Goal: Task Accomplishment & Management: Complete application form

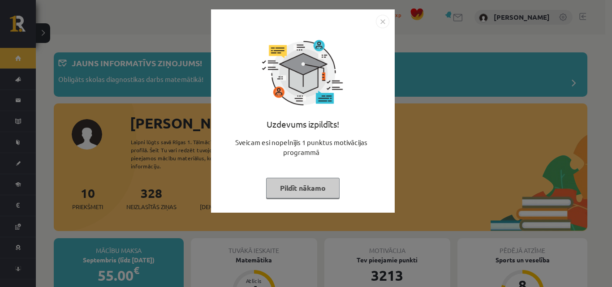
click at [383, 26] on img "Close" at bounding box center [382, 21] width 13 height 13
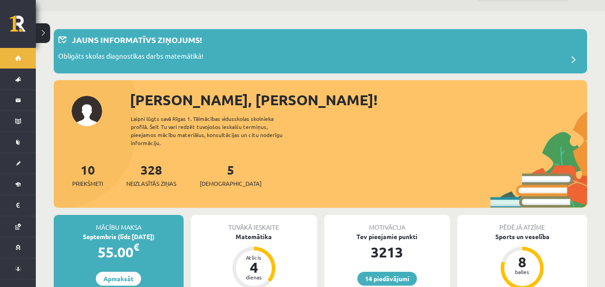
scroll to position [45, 0]
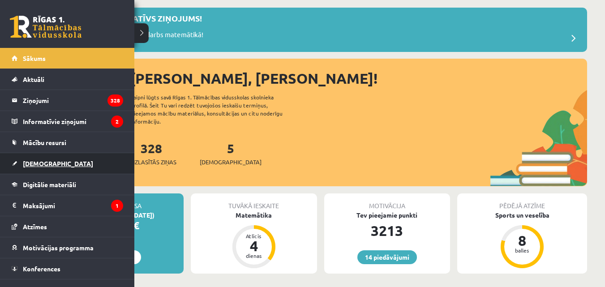
click at [26, 159] on link "[DEMOGRAPHIC_DATA]" at bounding box center [68, 163] width 112 height 21
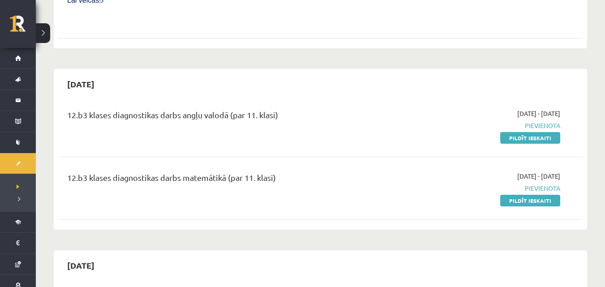
scroll to position [448, 0]
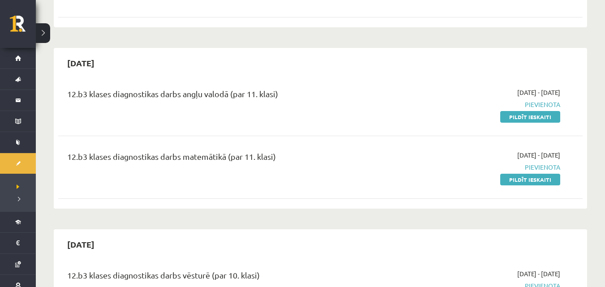
click at [256, 150] on div "12.b3 klases diagnostikas darbs matemātikā (par 11. klasi)" at bounding box center [229, 158] width 324 height 17
click at [357, 150] on div "12.b3 klases diagnostikas darbs matemātikā (par 11. klasi)" at bounding box center [229, 158] width 324 height 17
click at [234, 150] on div "12.b3 klases diagnostikas darbs matemātikā (par 11. klasi)" at bounding box center [229, 158] width 324 height 17
click at [530, 174] on link "Pildīt ieskaiti" at bounding box center [530, 180] width 60 height 12
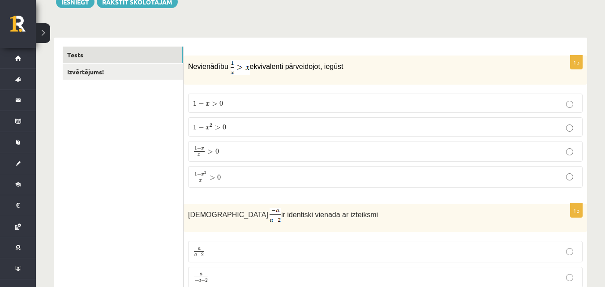
scroll to position [134, 0]
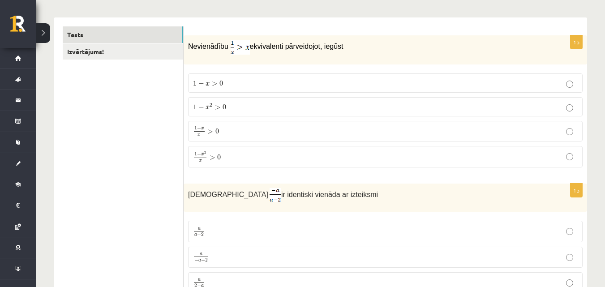
click at [225, 154] on p "1 − x 2 x > 0 1 − x 2 x > 0" at bounding box center [385, 157] width 385 height 12
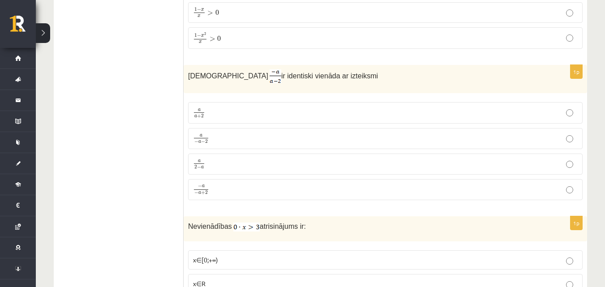
scroll to position [269, 0]
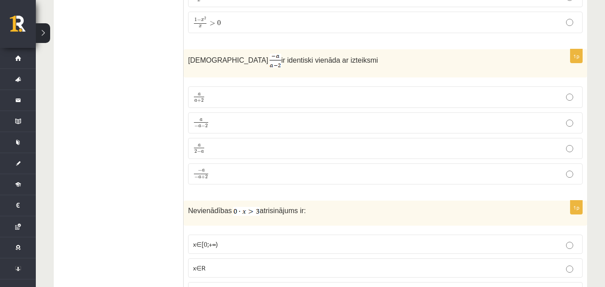
click at [262, 148] on p "a 2 − a a 2 − a" at bounding box center [385, 148] width 385 height 11
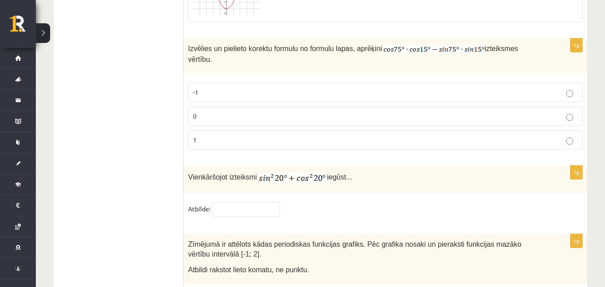
scroll to position [4434, 0]
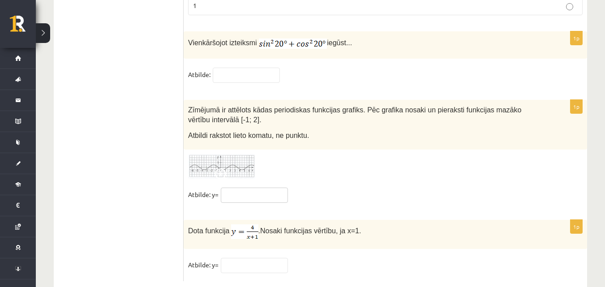
click at [270, 188] on input "text" at bounding box center [254, 195] width 67 height 15
type input "**"
click at [239, 258] on input "text" at bounding box center [254, 265] width 67 height 15
type input "***"
click at [242, 154] on img at bounding box center [221, 166] width 67 height 25
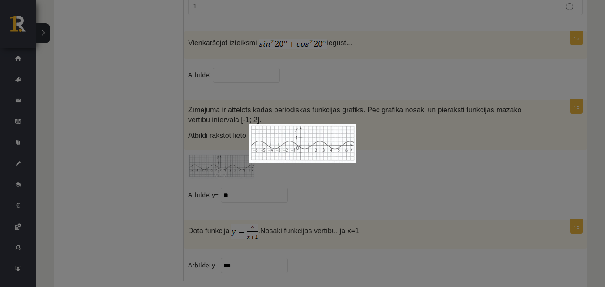
click at [401, 127] on div at bounding box center [302, 143] width 605 height 287
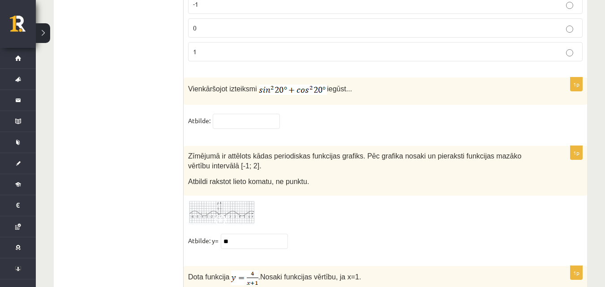
scroll to position [4345, 0]
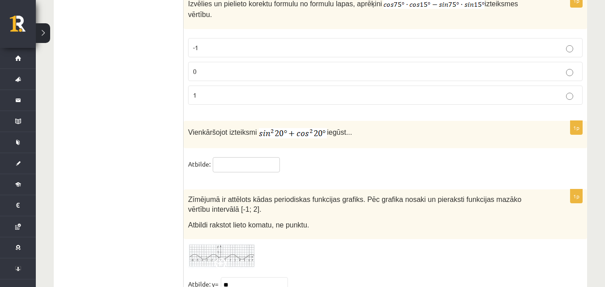
click at [249, 157] on input "text" at bounding box center [246, 164] width 67 height 15
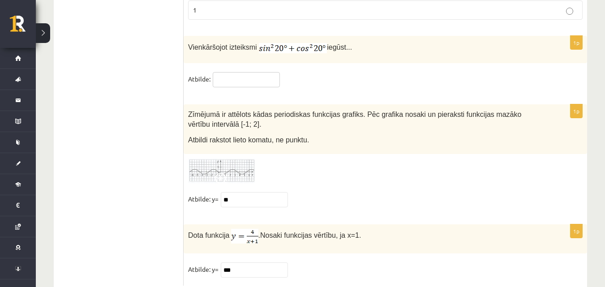
scroll to position [4434, 0]
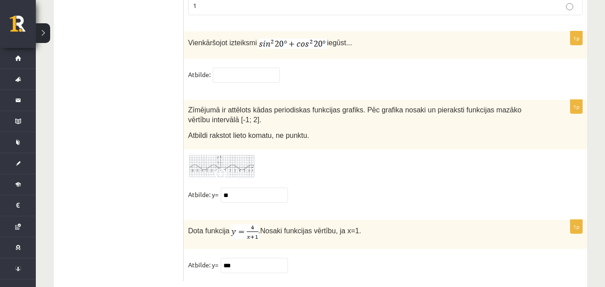
click at [224, 168] on span at bounding box center [222, 175] width 14 height 14
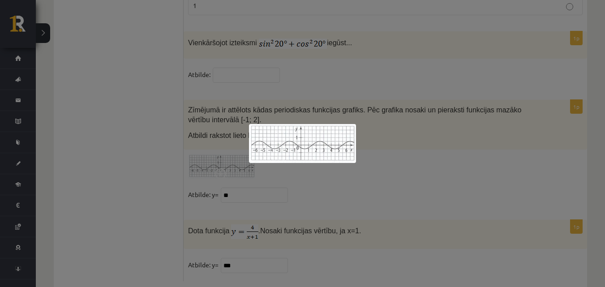
click at [442, 130] on div at bounding box center [302, 143] width 605 height 287
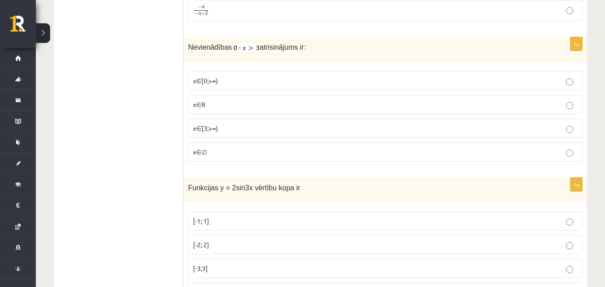
scroll to position [448, 0]
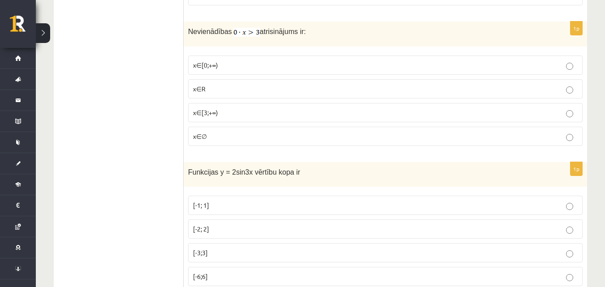
click at [211, 136] on p "x∈∅" at bounding box center [385, 136] width 385 height 9
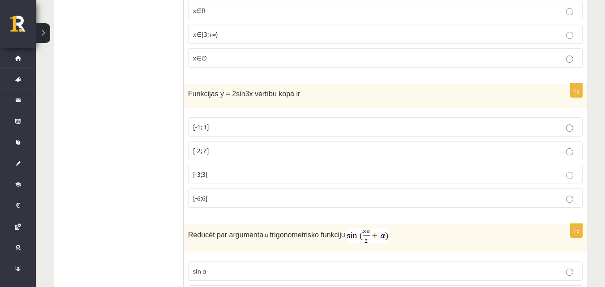
scroll to position [537, 0]
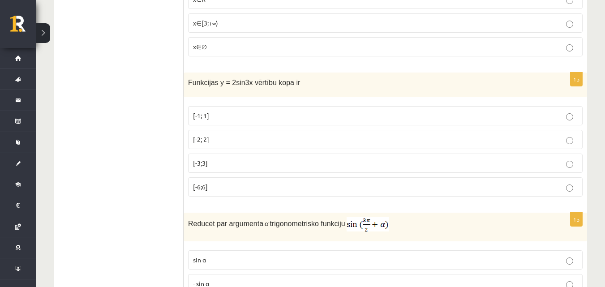
click at [204, 137] on span "[-2; 2]" at bounding box center [201, 139] width 16 height 8
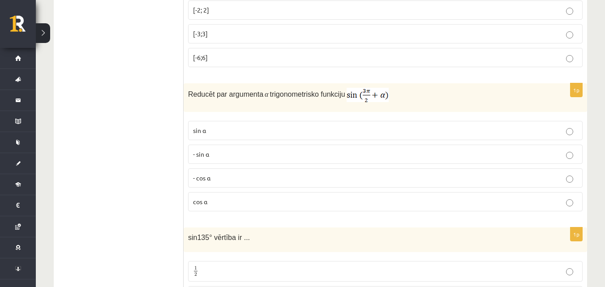
scroll to position [672, 0]
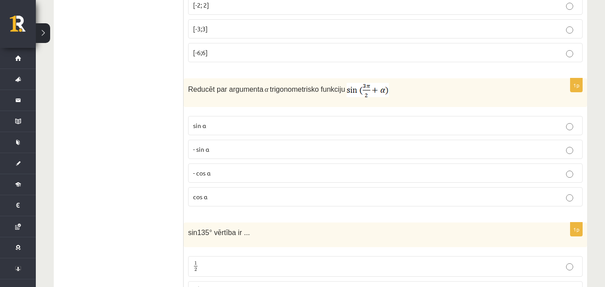
click at [278, 196] on p "cos⁡ α" at bounding box center [385, 196] width 385 height 9
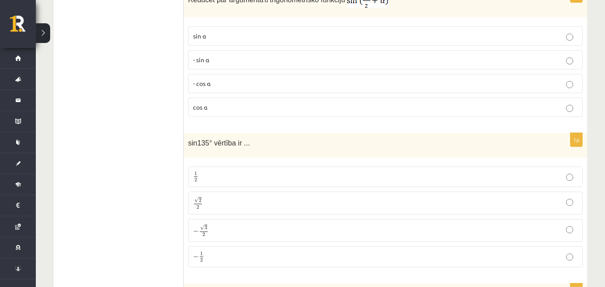
scroll to position [806, 0]
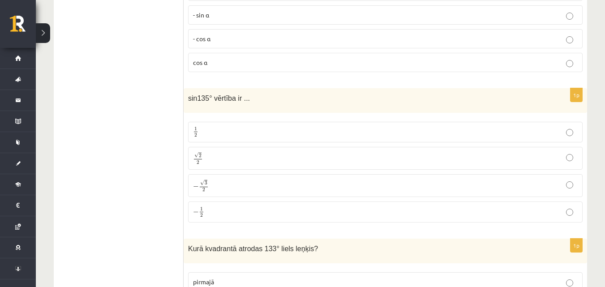
click at [238, 147] on label "√ 2 2 2 2" at bounding box center [385, 158] width 395 height 23
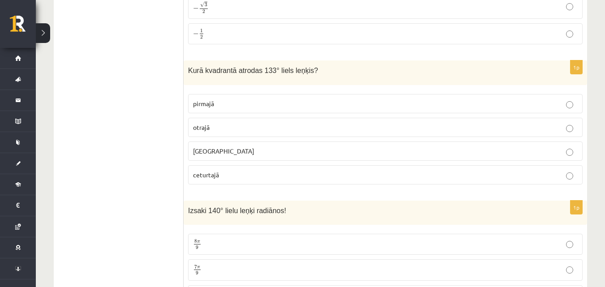
scroll to position [985, 0]
click at [203, 120] on label "otrajā" at bounding box center [385, 126] width 395 height 19
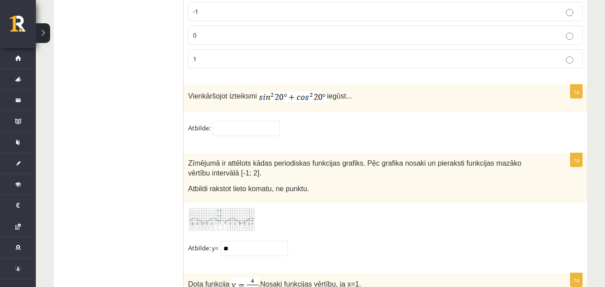
scroll to position [4390, 0]
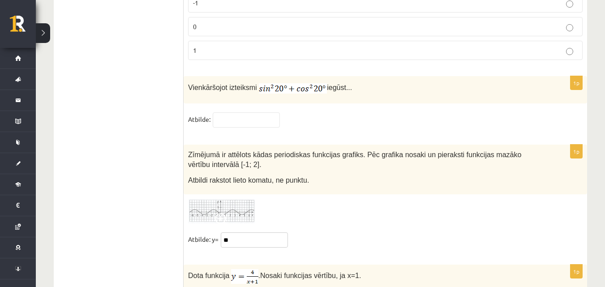
click at [265, 232] on input "**" at bounding box center [254, 239] width 67 height 15
type input "*"
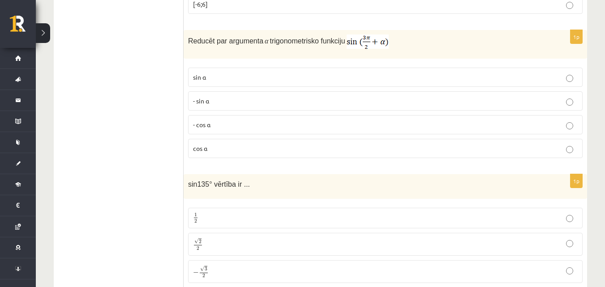
scroll to position [0, 0]
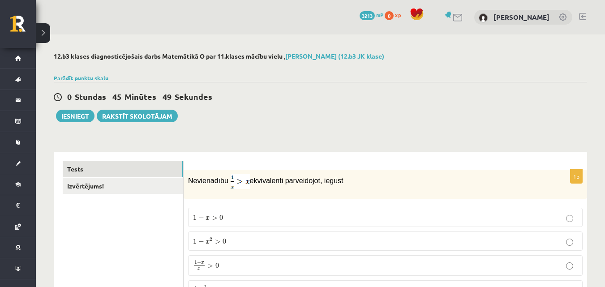
drag, startPoint x: 355, startPoint y: 119, endPoint x: 475, endPoint y: 57, distance: 134.6
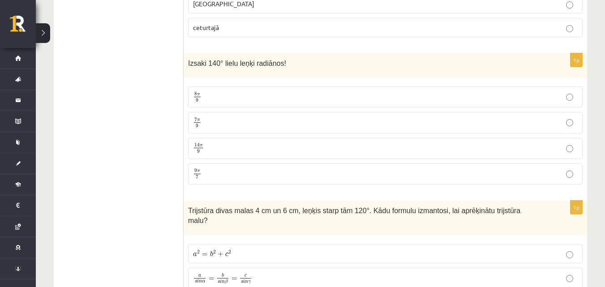
scroll to position [1140, 0]
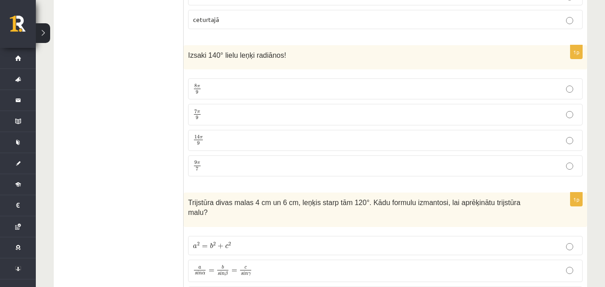
click at [288, 116] on p "7 π 9 7 π 9" at bounding box center [385, 114] width 385 height 11
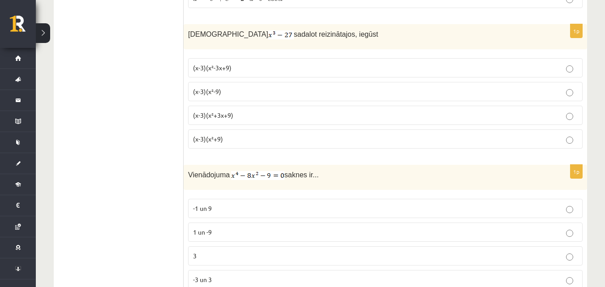
scroll to position [1453, 0]
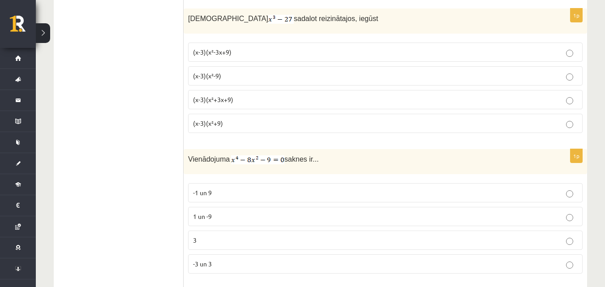
click at [221, 95] on span "(x-3)(x²+3x+9)" at bounding box center [213, 99] width 40 height 8
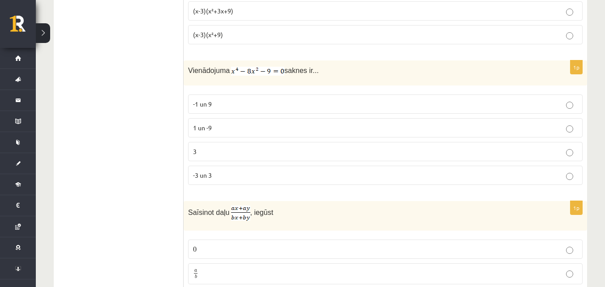
scroll to position [1543, 0]
click at [212, 170] on span "-3 un 3" at bounding box center [202, 174] width 19 height 8
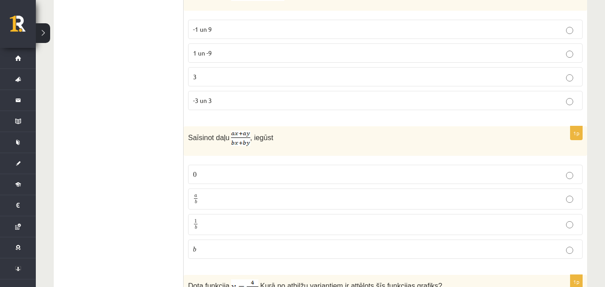
scroll to position [1633, 0]
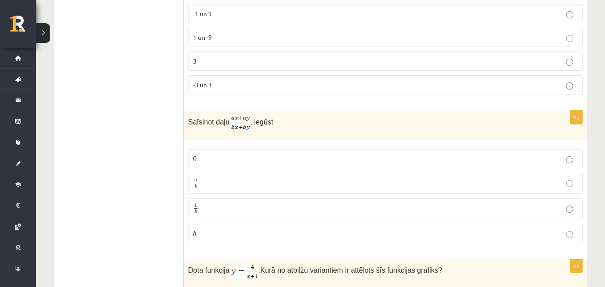
click at [219, 178] on p "a b a b" at bounding box center [385, 183] width 385 height 11
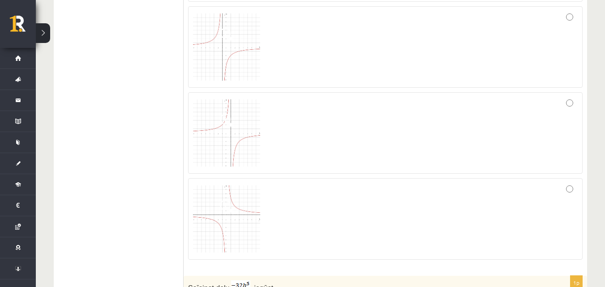
scroll to position [2036, 0]
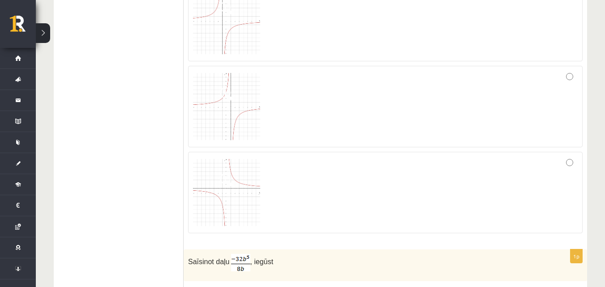
click at [219, 173] on img at bounding box center [226, 192] width 67 height 67
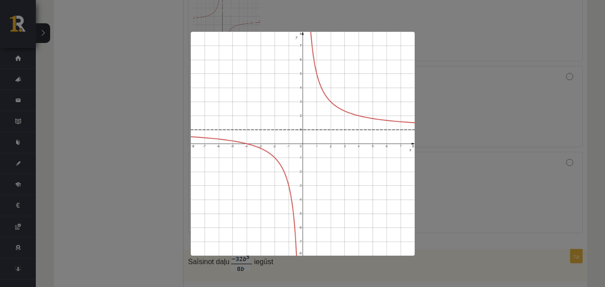
click at [170, 164] on div at bounding box center [302, 143] width 605 height 287
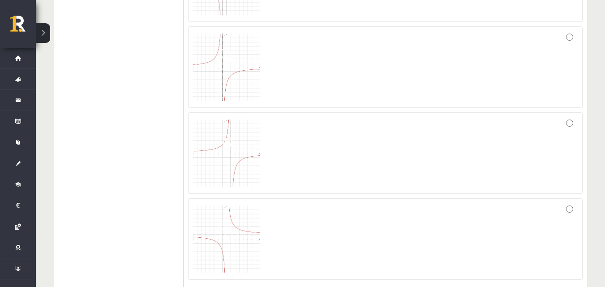
scroll to position [1857, 0]
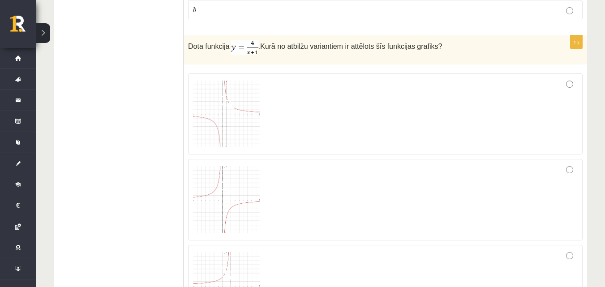
click at [257, 105] on img at bounding box center [226, 114] width 67 height 67
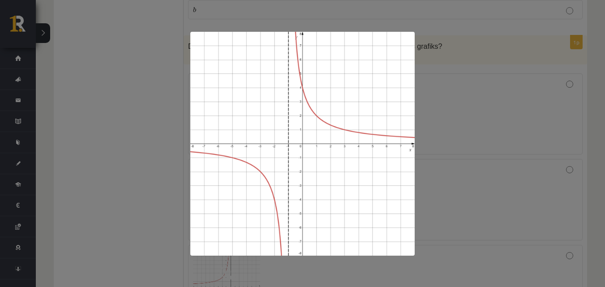
click at [72, 113] on div at bounding box center [302, 143] width 605 height 287
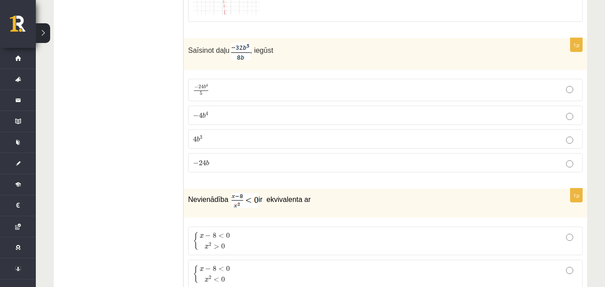
scroll to position [2215, 0]
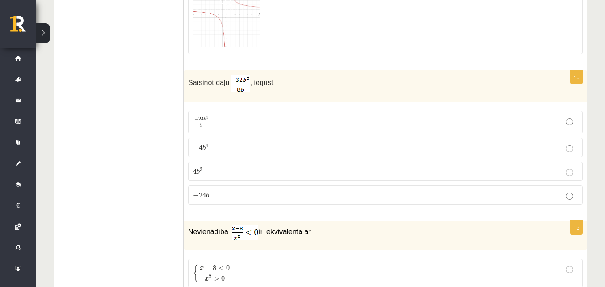
click at [248, 143] on p "− 4 b 4 − 4 b 4" at bounding box center [385, 147] width 385 height 9
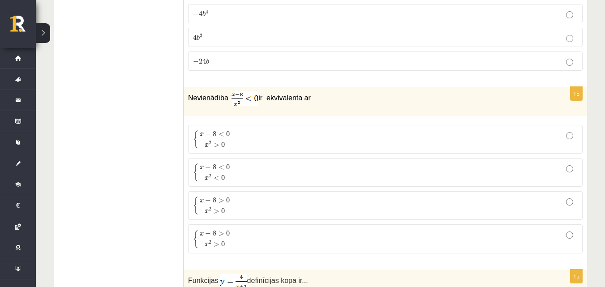
scroll to position [2349, 0]
click at [211, 164] on span "−" at bounding box center [208, 166] width 6 height 5
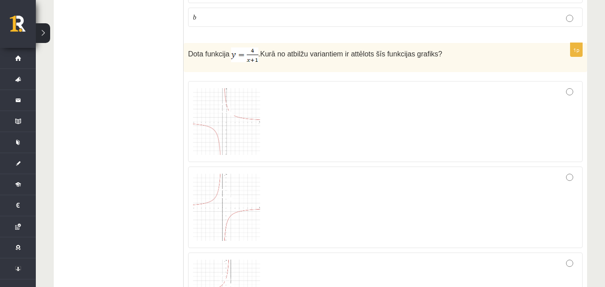
scroll to position [1857, 0]
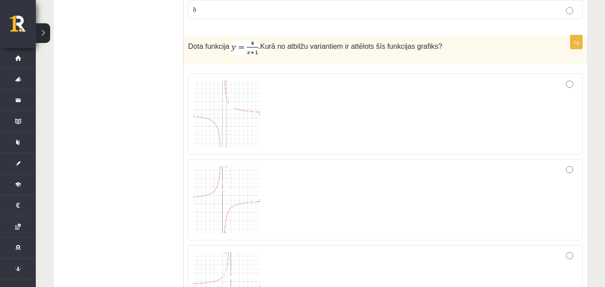
click at [212, 99] on img at bounding box center [226, 114] width 67 height 67
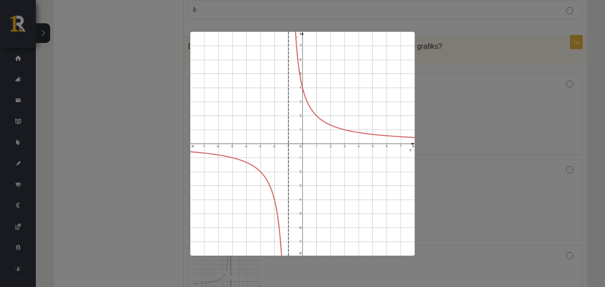
click at [496, 69] on div at bounding box center [302, 143] width 605 height 287
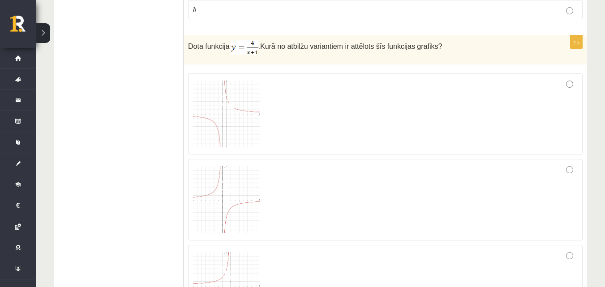
click at [223, 185] on img at bounding box center [226, 199] width 67 height 67
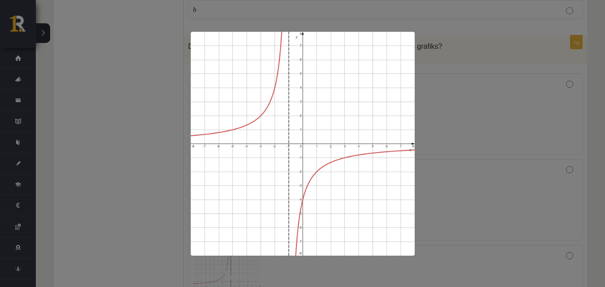
click at [467, 86] on div at bounding box center [302, 143] width 605 height 287
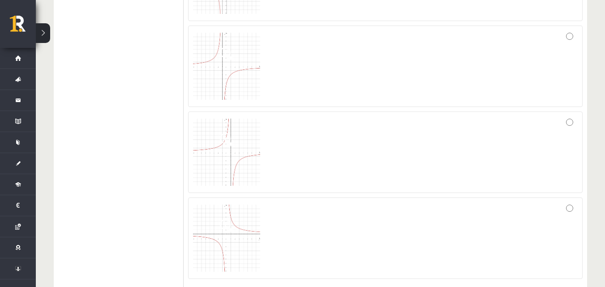
scroll to position [1991, 0]
click at [232, 132] on span at bounding box center [227, 139] width 14 height 14
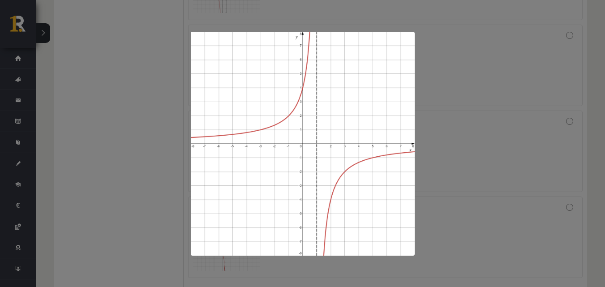
click at [468, 85] on div at bounding box center [302, 143] width 605 height 287
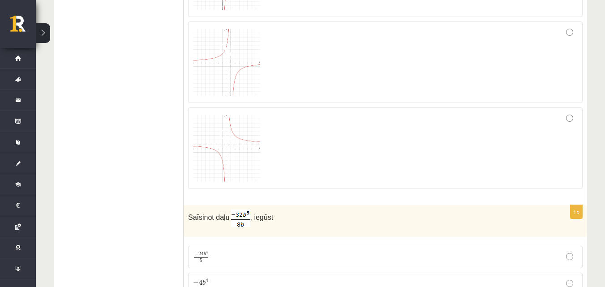
scroll to position [2081, 0]
click at [251, 114] on img at bounding box center [226, 147] width 67 height 67
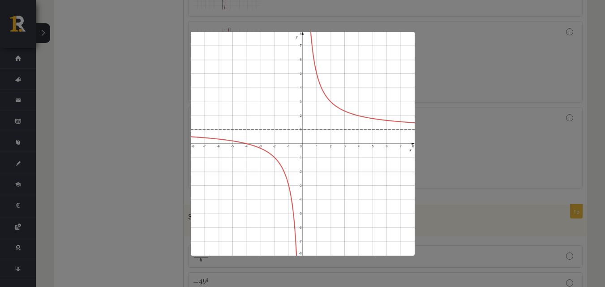
click at [471, 78] on div at bounding box center [302, 143] width 605 height 287
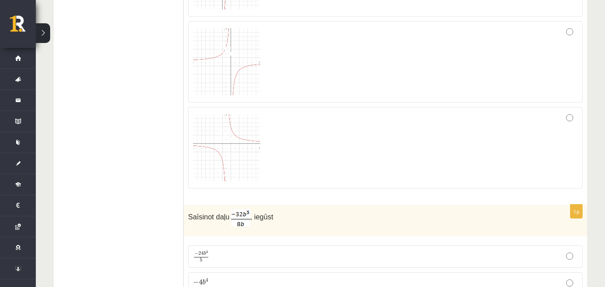
click at [209, 56] on img at bounding box center [226, 61] width 67 height 67
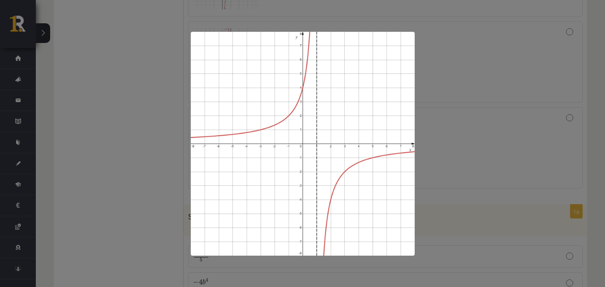
click at [480, 78] on div at bounding box center [302, 143] width 605 height 287
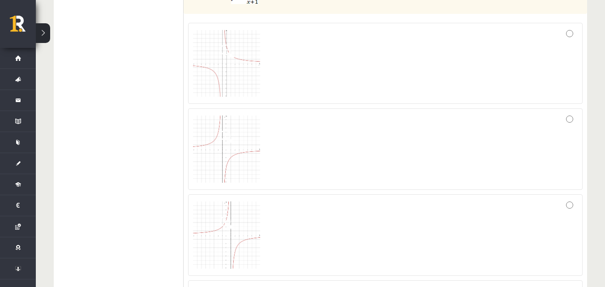
scroll to position [1901, 0]
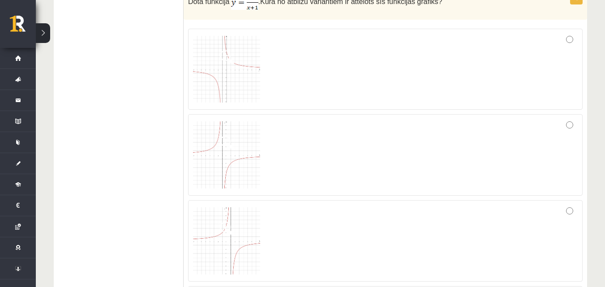
click at [224, 145] on img at bounding box center [226, 154] width 67 height 67
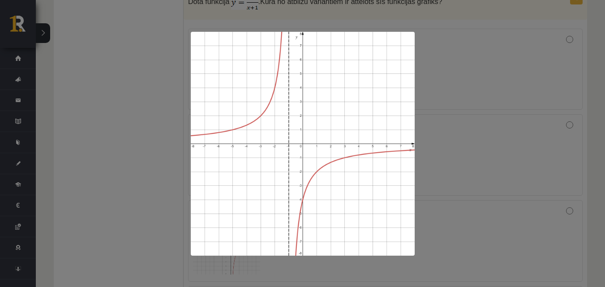
drag, startPoint x: 476, startPoint y: 91, endPoint x: 462, endPoint y: 86, distance: 14.6
click at [475, 91] on div at bounding box center [302, 143] width 605 height 287
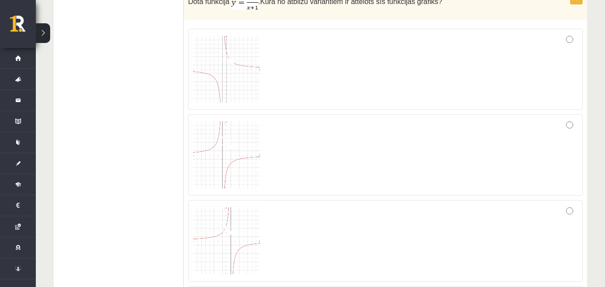
click at [227, 51] on span at bounding box center [227, 57] width 14 height 14
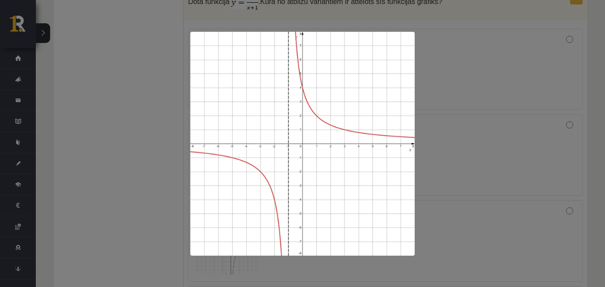
click at [472, 115] on div at bounding box center [302, 143] width 605 height 287
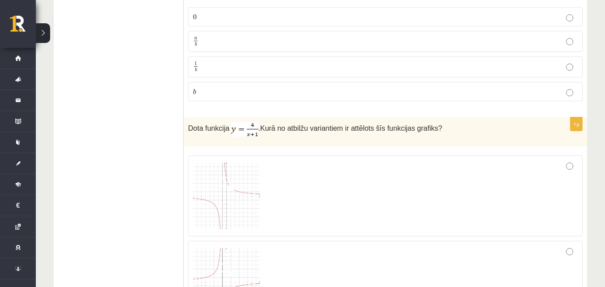
scroll to position [1767, 0]
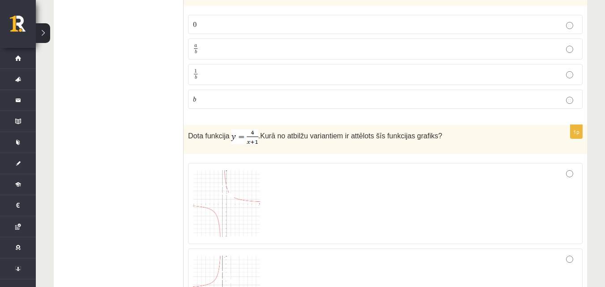
click at [226, 200] on img at bounding box center [226, 203] width 67 height 67
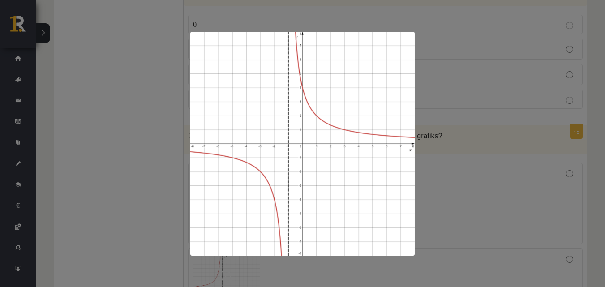
drag, startPoint x: 495, startPoint y: 116, endPoint x: 490, endPoint y: 120, distance: 6.4
click at [492, 117] on div at bounding box center [302, 143] width 605 height 287
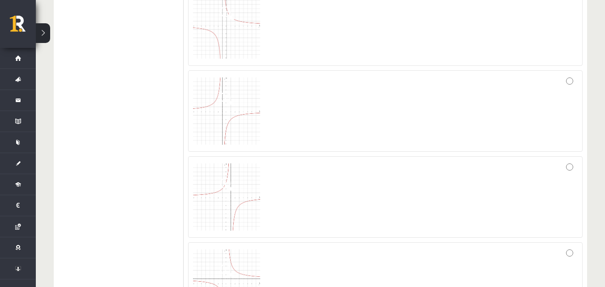
scroll to position [1946, 0]
drag, startPoint x: 185, startPoint y: 77, endPoint x: 191, endPoint y: 76, distance: 6.3
click at [191, 76] on div "1p Dota funkcija . Kurā no atbilžu variantiem ir attēlots šīs funkcijas grafiks?" at bounding box center [386, 138] width 404 height 385
click at [196, 77] on img at bounding box center [226, 110] width 67 height 67
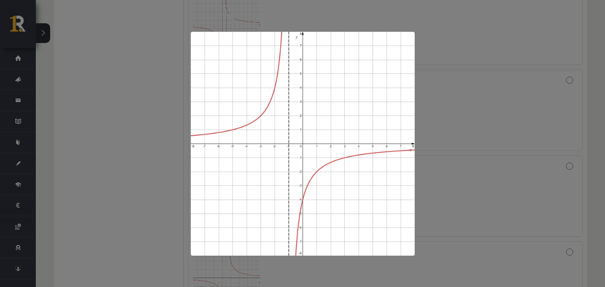
click at [547, 114] on div at bounding box center [302, 143] width 605 height 287
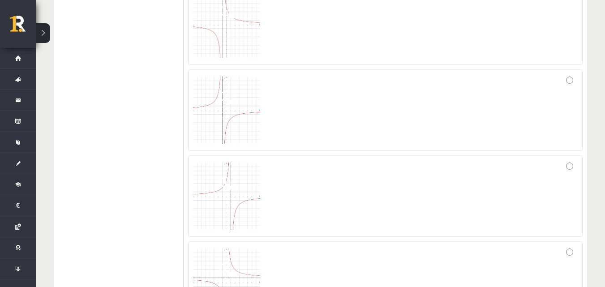
click at [223, 96] on img at bounding box center [226, 110] width 67 height 67
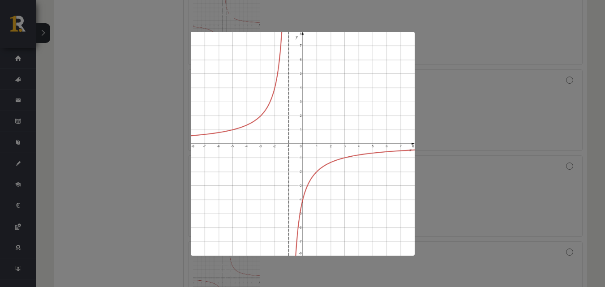
click at [488, 201] on div at bounding box center [302, 143] width 605 height 287
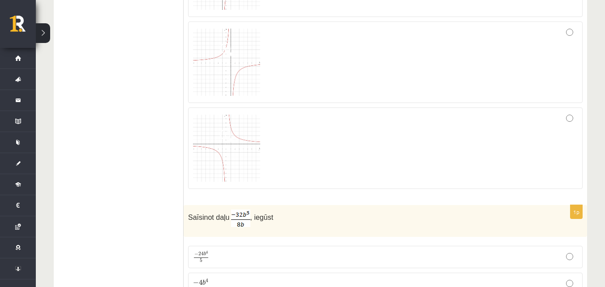
scroll to position [2081, 0]
click at [577, 26] on div at bounding box center [385, 62] width 385 height 72
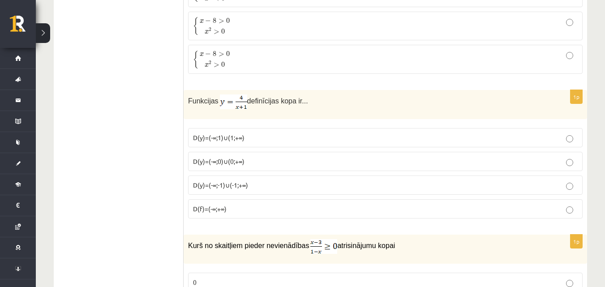
scroll to position [2573, 0]
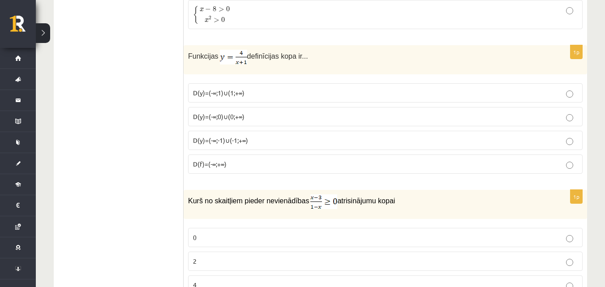
click at [231, 89] on span "D(y)=(-∞;1)∪(1;+∞)" at bounding box center [219, 93] width 52 height 8
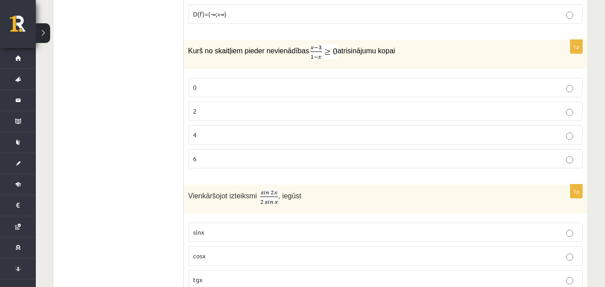
scroll to position [2708, 0]
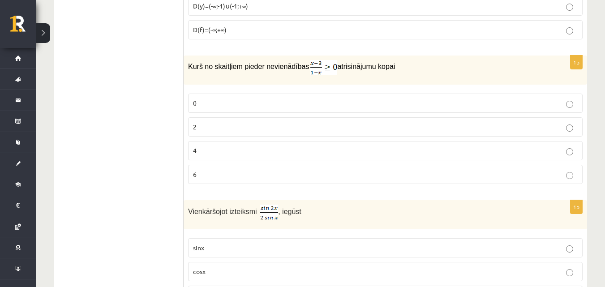
click at [294, 117] on label "2" at bounding box center [385, 126] width 395 height 19
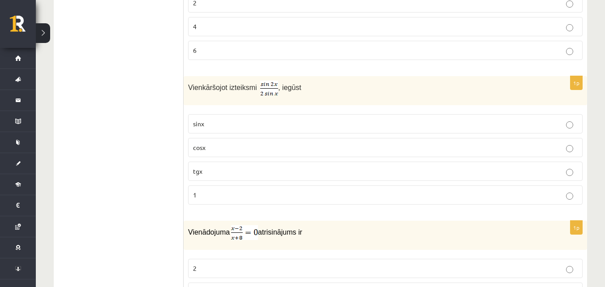
scroll to position [2842, 0]
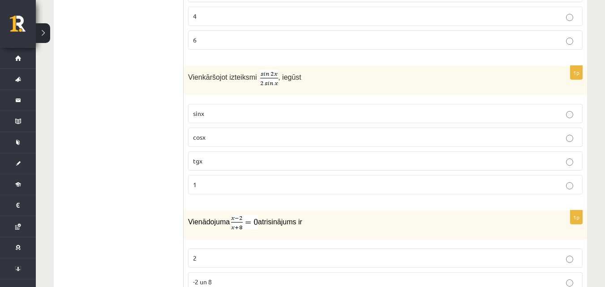
click at [247, 130] on label "cosx" at bounding box center [385, 137] width 395 height 19
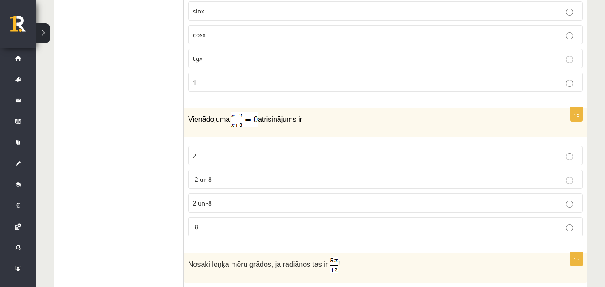
scroll to position [2976, 0]
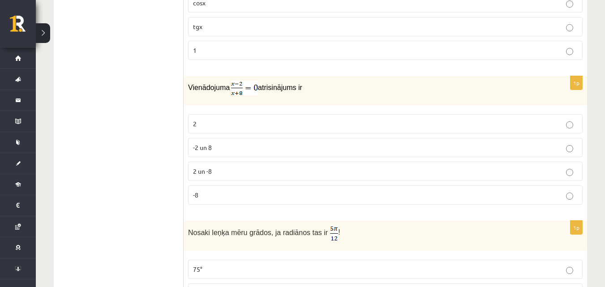
click at [228, 119] on label "2" at bounding box center [385, 123] width 395 height 19
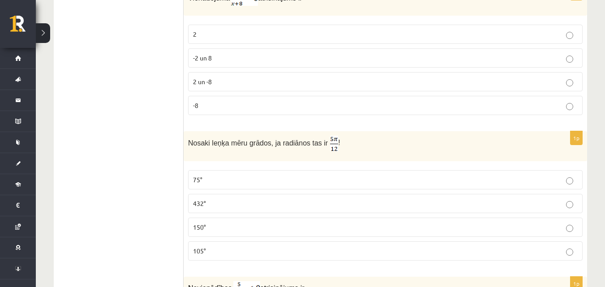
scroll to position [3111, 0]
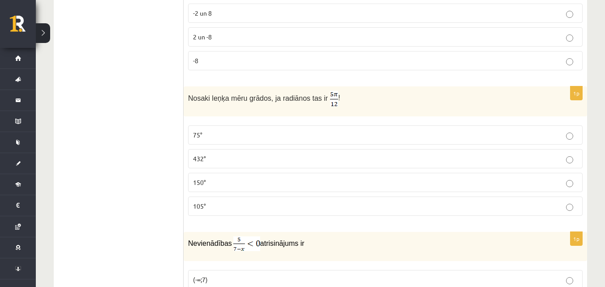
click at [228, 130] on p "75°" at bounding box center [385, 134] width 385 height 9
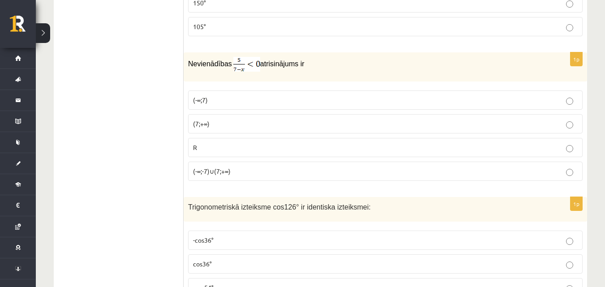
scroll to position [3298, 0]
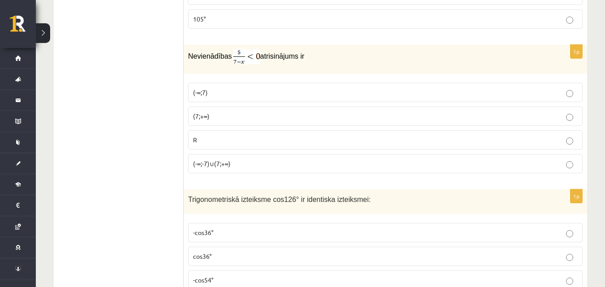
click at [385, 112] on p "(7;+∞)" at bounding box center [385, 116] width 385 height 9
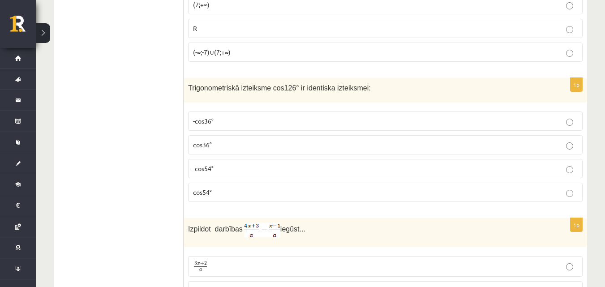
scroll to position [3432, 0]
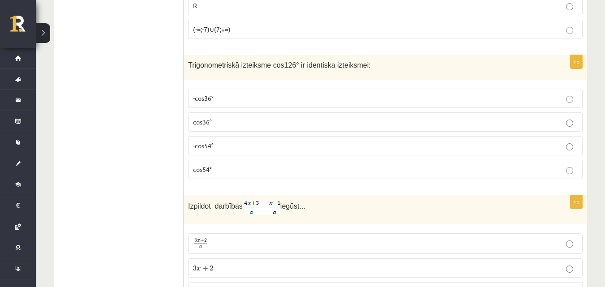
click at [223, 141] on p "-cos54°" at bounding box center [385, 145] width 385 height 9
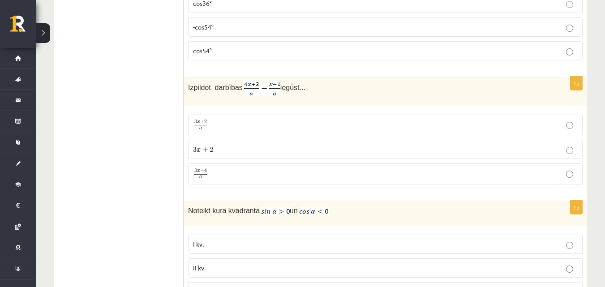
scroll to position [3567, 0]
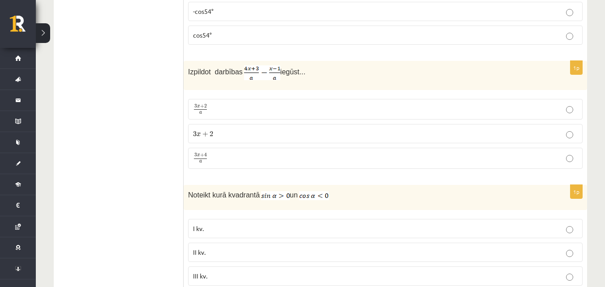
click at [221, 155] on label "3 x + 4 a 3 x + 4 a" at bounding box center [385, 158] width 395 height 21
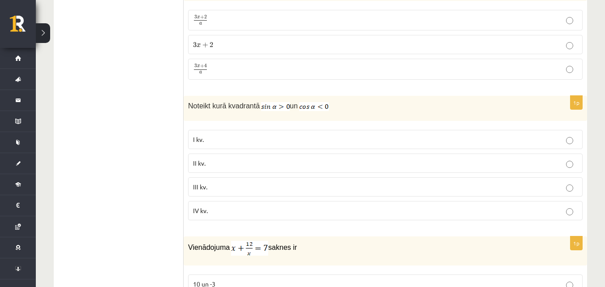
scroll to position [3656, 0]
click at [210, 158] on p "II kv." at bounding box center [385, 162] width 385 height 9
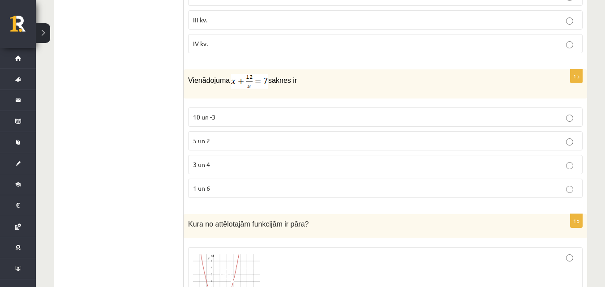
scroll to position [3835, 0]
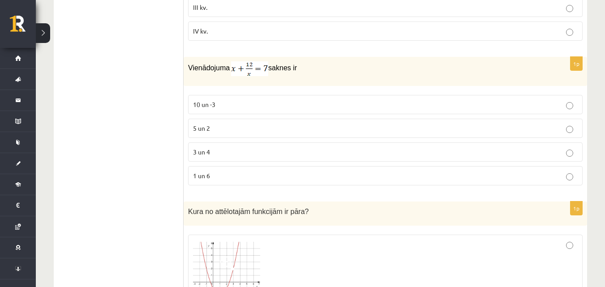
click at [198, 142] on label "3 un 4" at bounding box center [385, 151] width 395 height 19
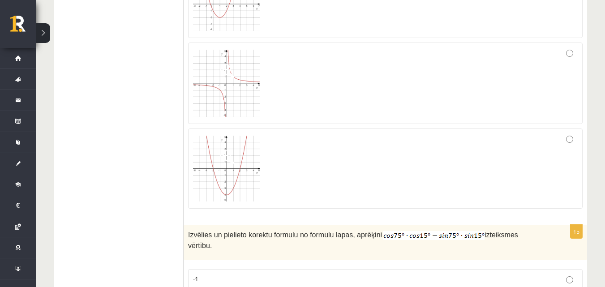
scroll to position [4149, 0]
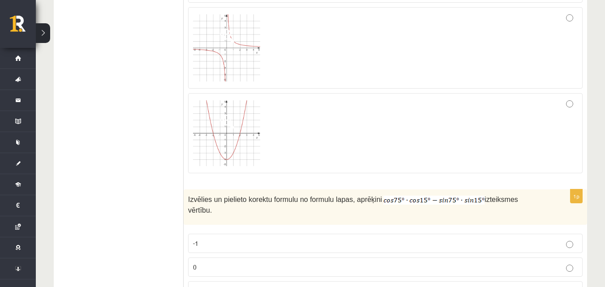
click at [400, 114] on div at bounding box center [385, 133] width 385 height 71
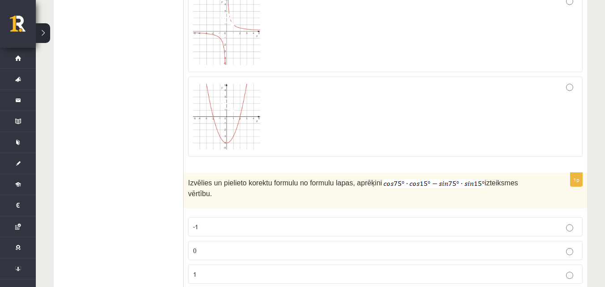
scroll to position [4255, 0]
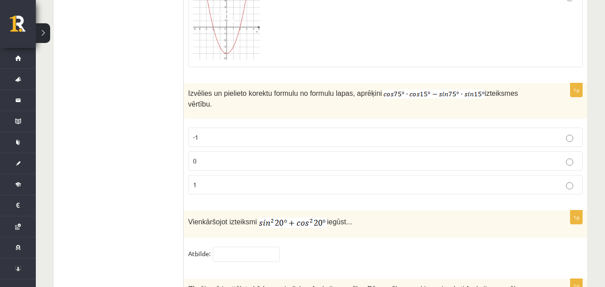
click at [216, 156] on p "0" at bounding box center [385, 160] width 385 height 9
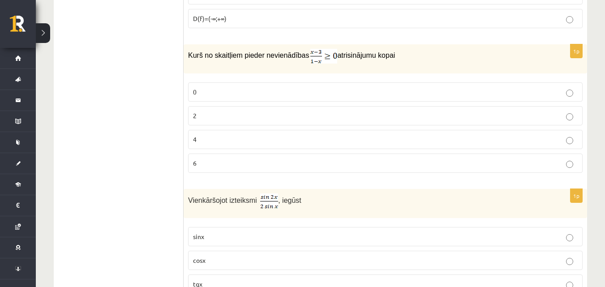
scroll to position [0, 0]
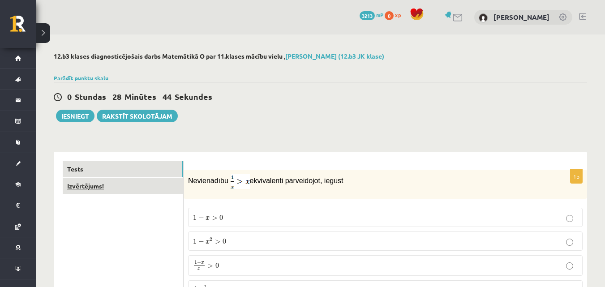
click at [97, 185] on link "Izvērtējums!" at bounding box center [123, 186] width 120 height 17
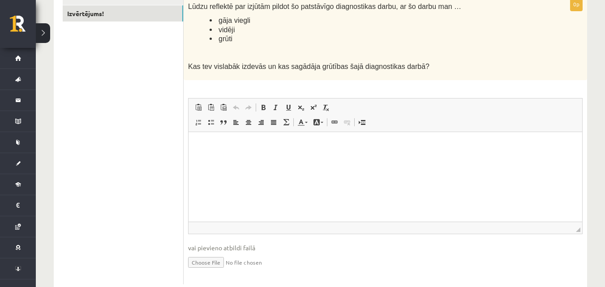
scroll to position [179, 0]
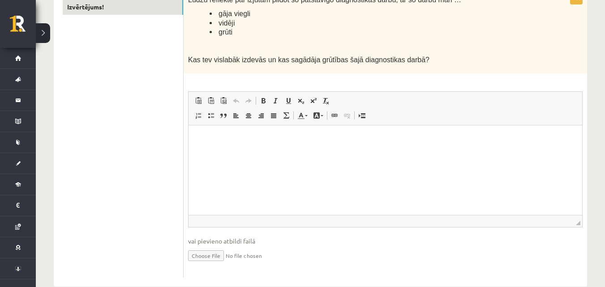
click at [288, 152] on html at bounding box center [386, 138] width 394 height 27
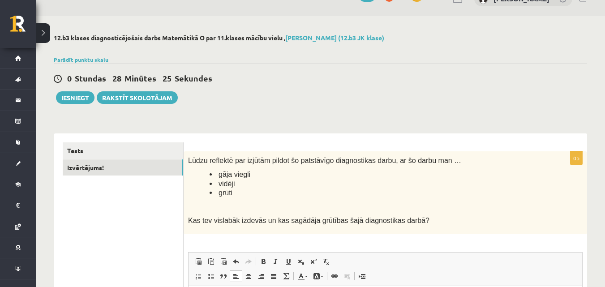
scroll to position [0, 0]
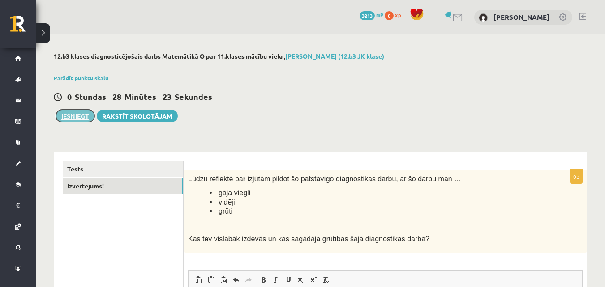
click at [83, 116] on button "Iesniegt" at bounding box center [75, 116] width 39 height 13
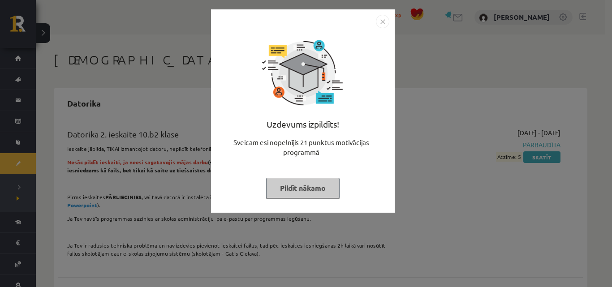
click at [386, 17] on img "Close" at bounding box center [382, 21] width 13 height 13
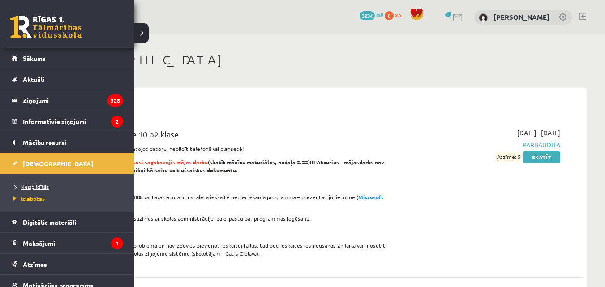
click at [34, 190] on link "Neizpildītās" at bounding box center [68, 187] width 114 height 8
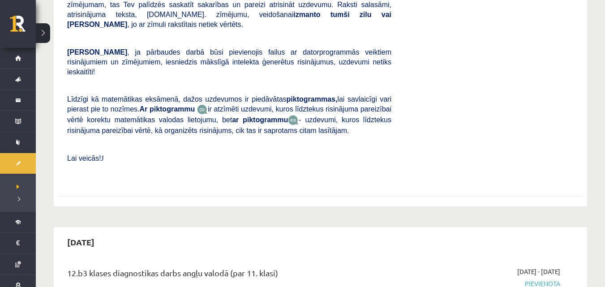
scroll to position [45, 0]
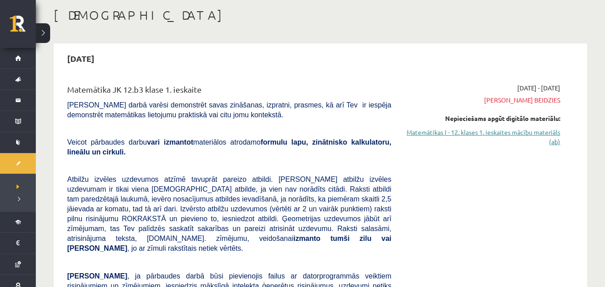
click at [526, 130] on link "Matemātikas I - 12. klases 1. ieskaites mācību materiāls (ab)" at bounding box center [482, 137] width 155 height 19
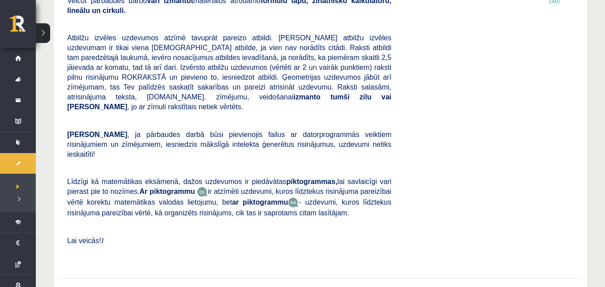
scroll to position [269, 0]
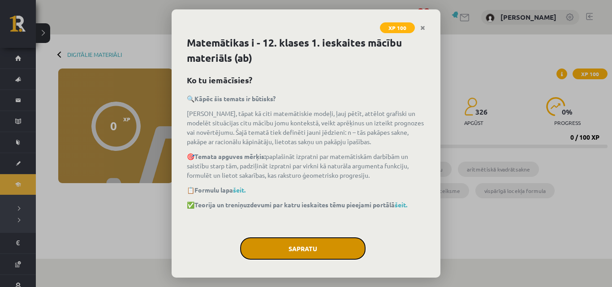
click at [316, 251] on button "Sapratu" at bounding box center [302, 248] width 125 height 22
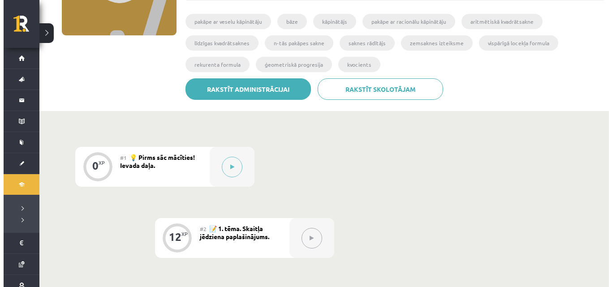
scroll to position [179, 0]
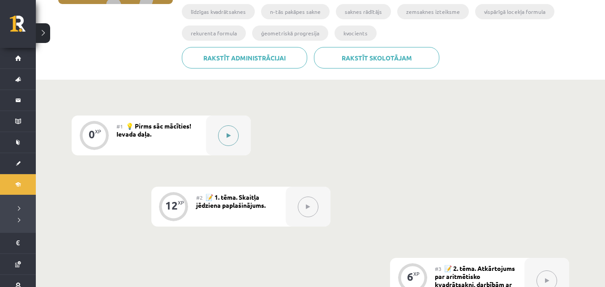
click at [229, 127] on button at bounding box center [228, 135] width 21 height 21
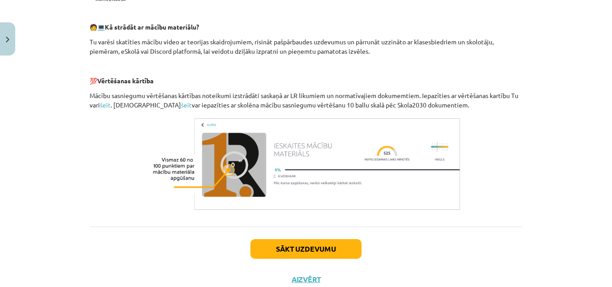
scroll to position [433, 0]
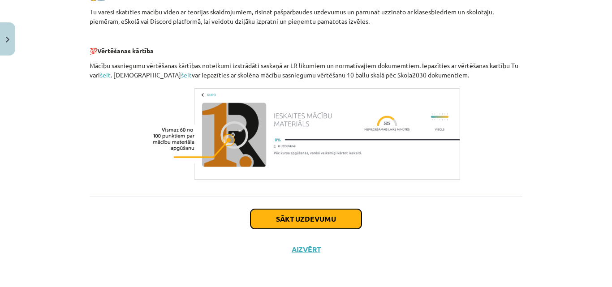
click at [314, 225] on button "Sākt uzdevumu" at bounding box center [305, 219] width 111 height 20
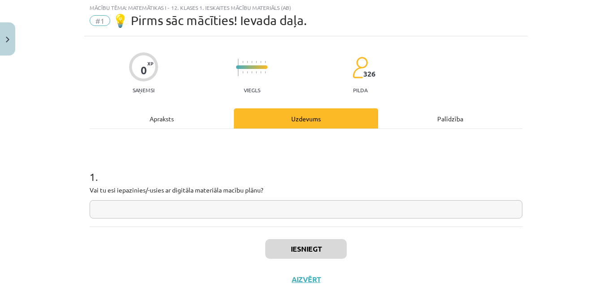
scroll to position [22, 0]
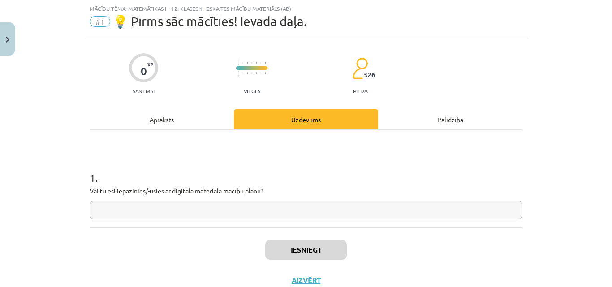
click at [248, 212] on input "text" at bounding box center [306, 210] width 433 height 18
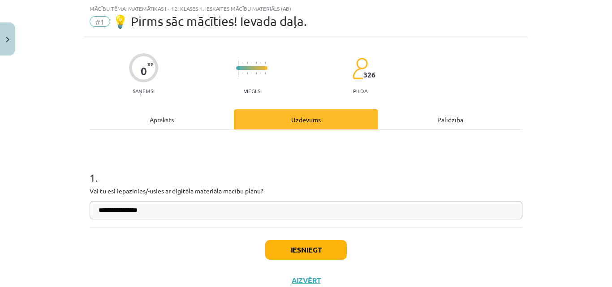
type input "**********"
click at [297, 243] on button "Iesniegt" at bounding box center [306, 250] width 82 height 20
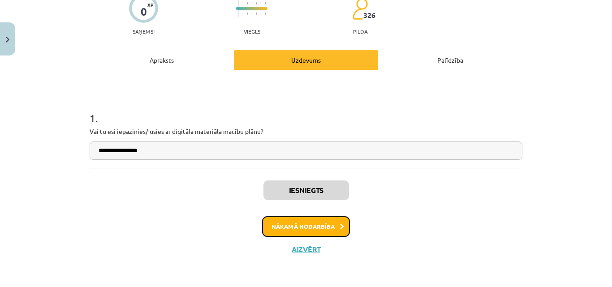
click at [320, 222] on button "Nākamā nodarbība" at bounding box center [306, 226] width 88 height 21
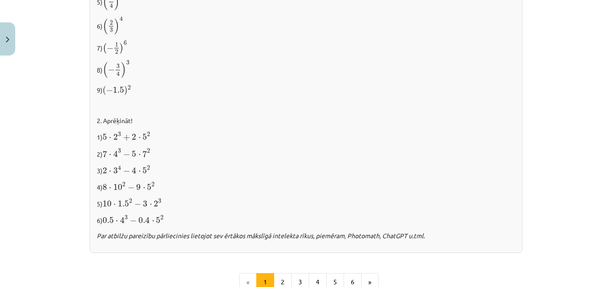
scroll to position [985, 0]
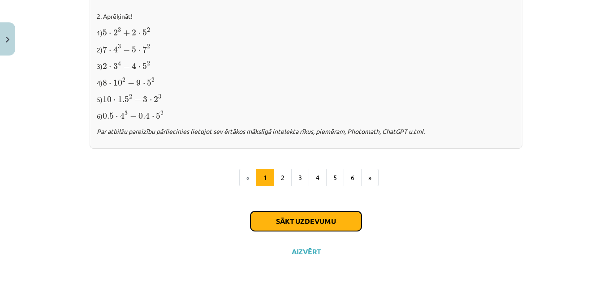
click at [324, 222] on button "Sākt uzdevumu" at bounding box center [305, 221] width 111 height 20
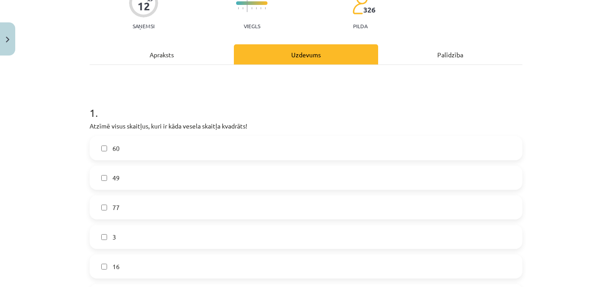
scroll to position [67, 0]
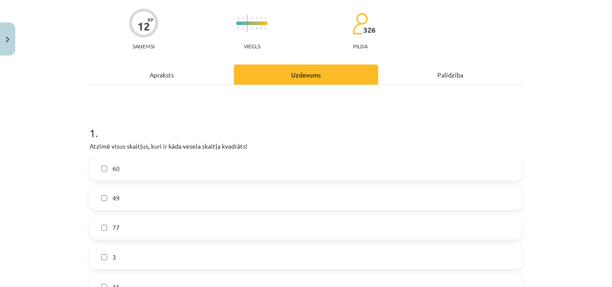
drag, startPoint x: 189, startPoint y: 138, endPoint x: 99, endPoint y: 79, distance: 107.6
click at [99, 79] on div "Apraksts" at bounding box center [162, 74] width 144 height 20
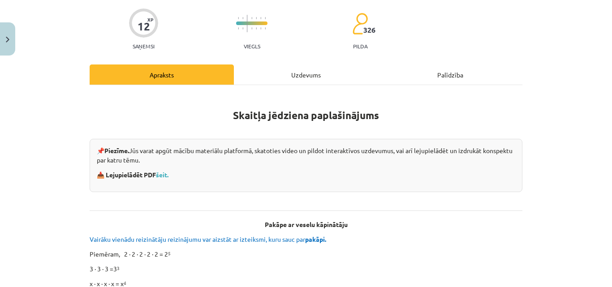
click at [315, 69] on div "Uzdevums" at bounding box center [306, 74] width 144 height 20
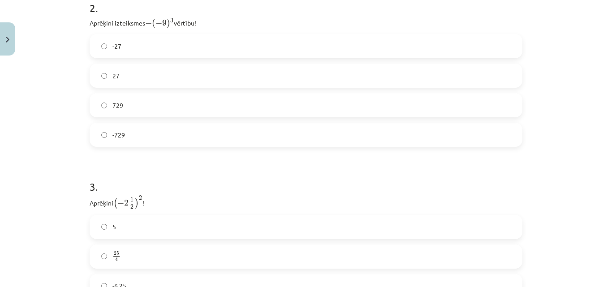
scroll to position [572, 0]
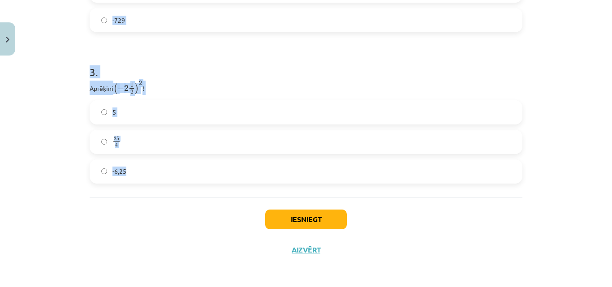
drag, startPoint x: 82, startPoint y: 86, endPoint x: 185, endPoint y: 107, distance: 105.8
copy form "1 . Atzīmē visus skaitļus, kuri ir kāda vesela skaitļa kvadrāts! 60 49 77 3 16 …"
click at [64, 37] on div "Mācību tēma: Matemātikas i - 12. klases 1. ieskaites mācību materiāls (ab) #2 📝…" at bounding box center [306, 143] width 612 height 287
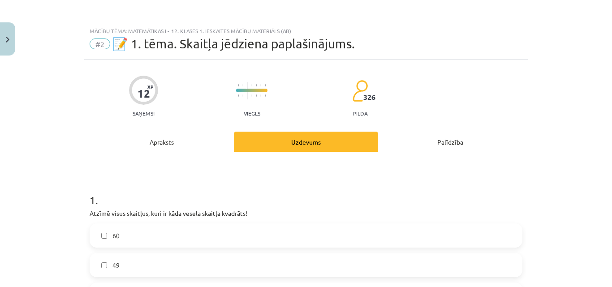
scroll to position [179, 0]
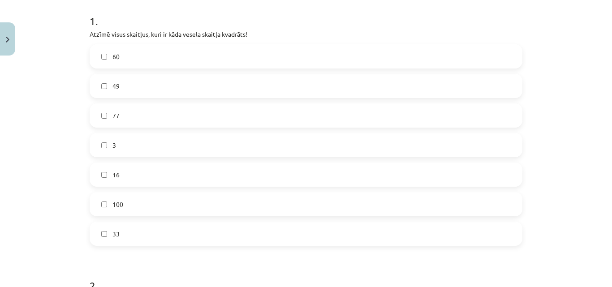
click at [120, 88] on label "49" at bounding box center [305, 86] width 431 height 22
click at [157, 176] on label "16" at bounding box center [305, 174] width 431 height 22
click at [149, 199] on label "100" at bounding box center [305, 204] width 431 height 22
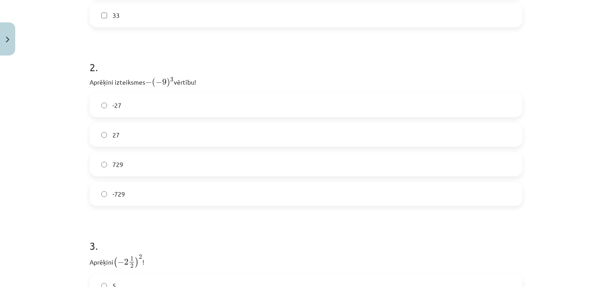
scroll to position [448, 0]
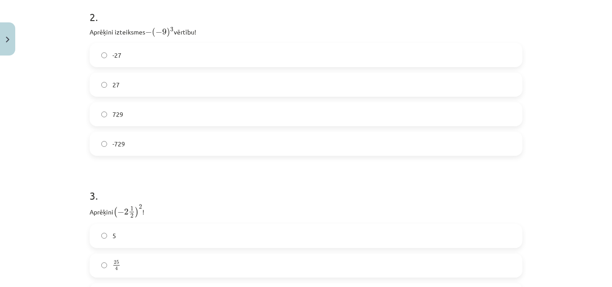
click at [135, 119] on label "729" at bounding box center [305, 114] width 431 height 22
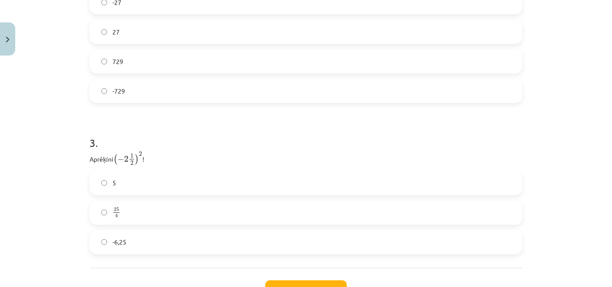
scroll to position [572, 0]
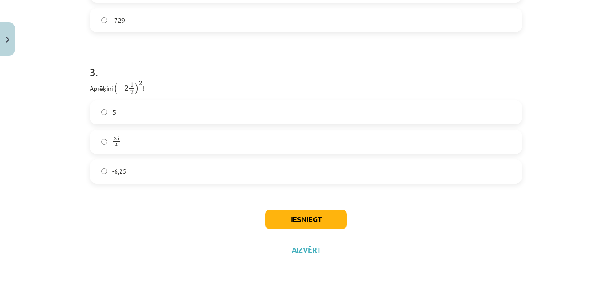
click at [166, 171] on label "-6,25" at bounding box center [305, 171] width 431 height 22
click at [127, 138] on label "25 4 25 4" at bounding box center [305, 142] width 431 height 22
click at [296, 210] on button "Iesniegt" at bounding box center [306, 220] width 82 height 20
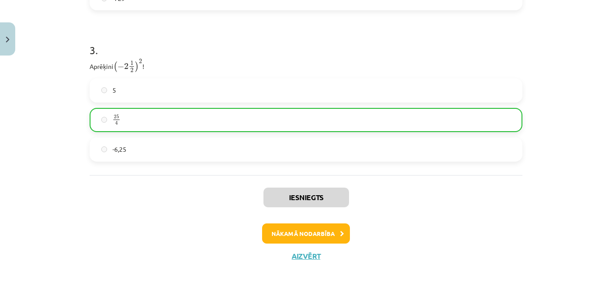
scroll to position [600, 0]
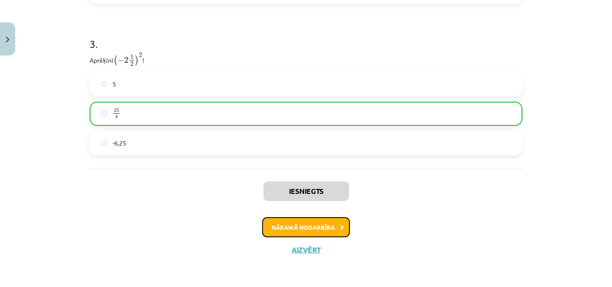
click at [304, 225] on button "Nākamā nodarbība" at bounding box center [306, 227] width 88 height 21
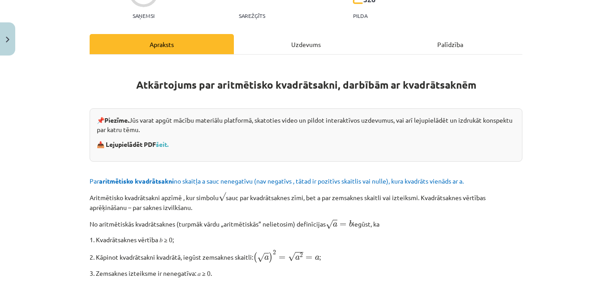
scroll to position [0, 0]
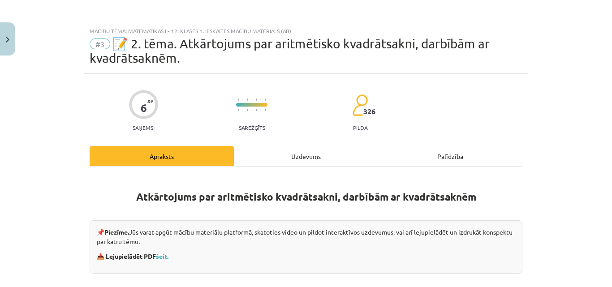
click at [270, 160] on div "Uzdevums" at bounding box center [306, 156] width 144 height 20
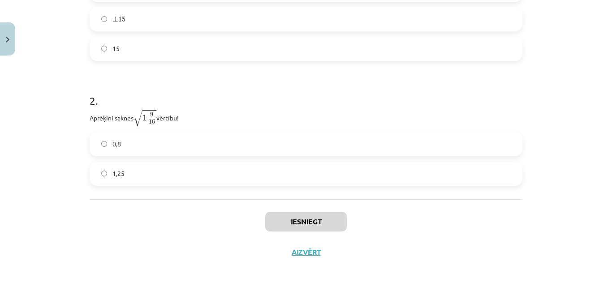
scroll to position [265, 0]
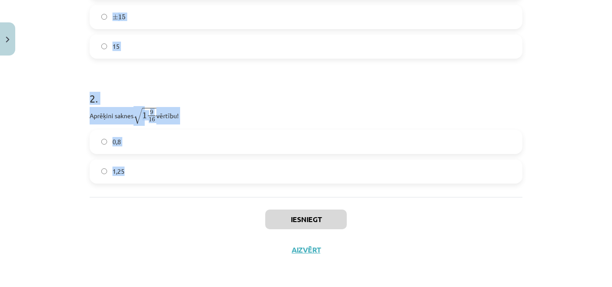
drag, startPoint x: 82, startPoint y: 94, endPoint x: 145, endPoint y: 165, distance: 94.6
click at [145, 165] on div "6 XP Saņemsi Sarežģīts 326 pilda Apraksts Uzdevums Palīdzība 1 . Aprēķini √ 225…" at bounding box center [305, 37] width 443 height 456
copy form "1 . Aprēķini √ 225 225 ! -15 ± 15 ± 15 15 2 . Aprēķini saknes √ 1 9 16 1 9 16 v…"
click at [276, 89] on h1 "2 ." at bounding box center [306, 91] width 433 height 28
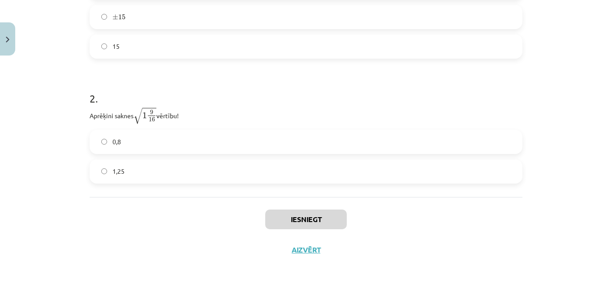
click at [141, 9] on label "± 15 ± 15" at bounding box center [305, 17] width 431 height 22
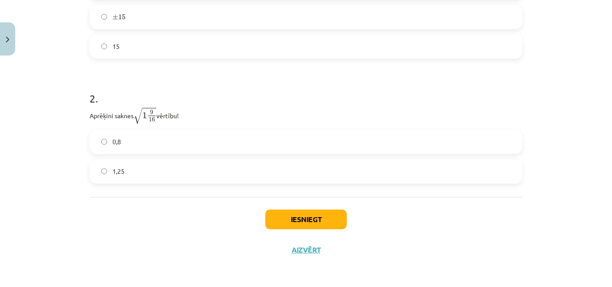
click at [163, 172] on label "1,25" at bounding box center [305, 171] width 431 height 22
click at [340, 226] on button "Iesniegt" at bounding box center [306, 220] width 82 height 20
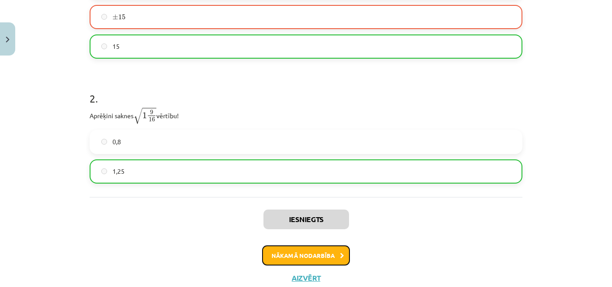
click at [313, 253] on button "Nākamā nodarbība" at bounding box center [306, 255] width 88 height 21
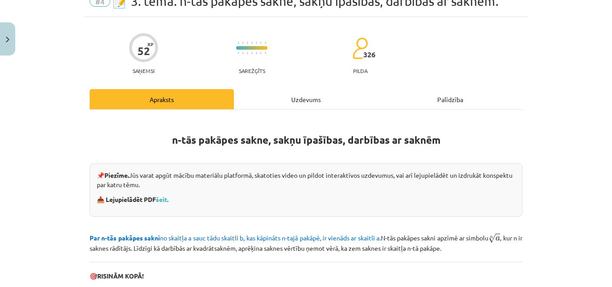
scroll to position [22, 0]
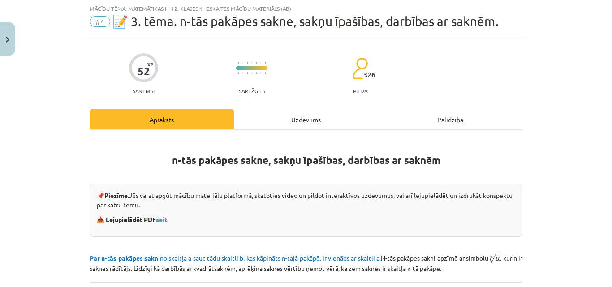
click at [280, 119] on div "Uzdevums" at bounding box center [306, 119] width 144 height 20
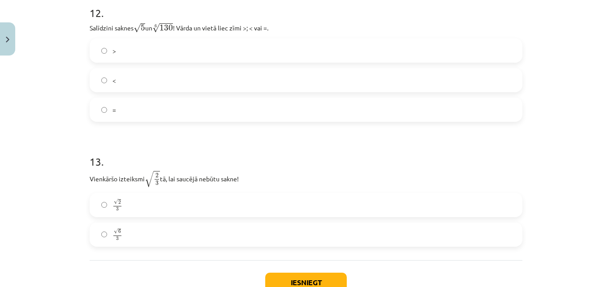
scroll to position [2043, 0]
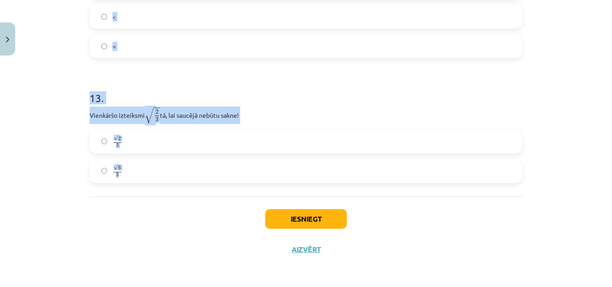
drag, startPoint x: 86, startPoint y: 197, endPoint x: 170, endPoint y: 172, distance: 87.6
copy form "1 . Kura izteiksme jāizvēlas vienādības a m n a m n = ⋯ labajā pusē, lai būtu p…"
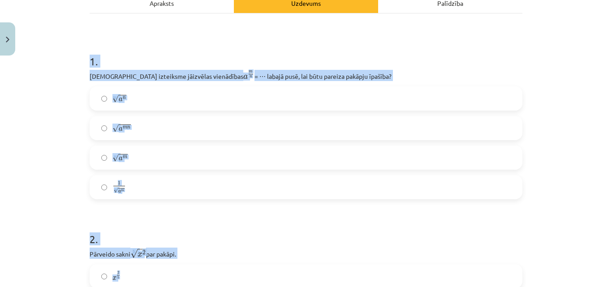
scroll to position [116, 0]
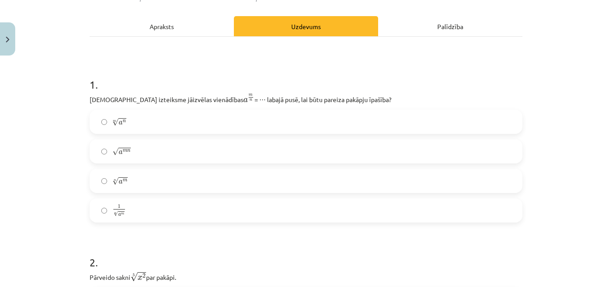
click at [132, 183] on label "n √ a m a m n" at bounding box center [305, 181] width 431 height 22
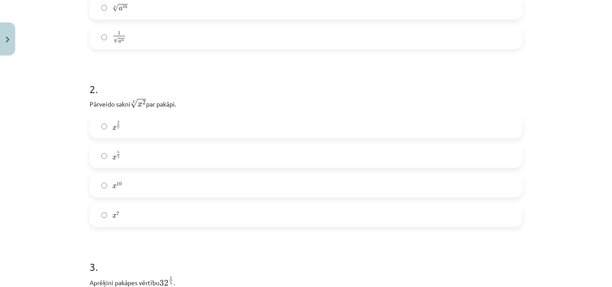
scroll to position [297, 0]
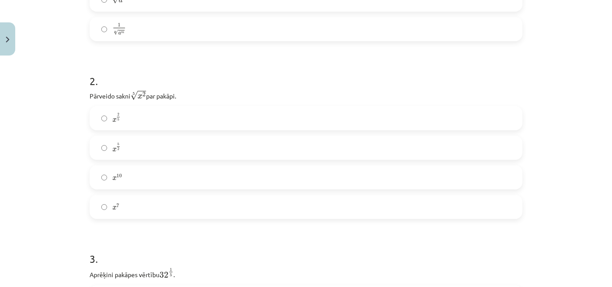
click at [122, 107] on div "x 2 5 x 2 5" at bounding box center [306, 118] width 433 height 24
click at [147, 112] on label "x 2 5 x 2 5" at bounding box center [305, 118] width 431 height 22
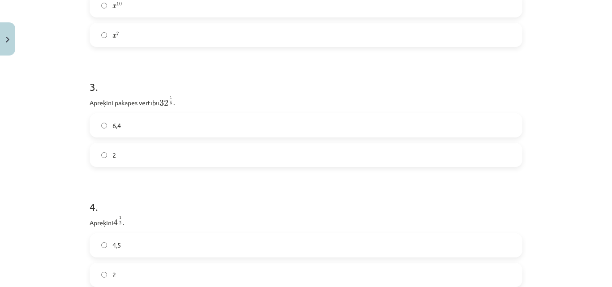
scroll to position [476, 0]
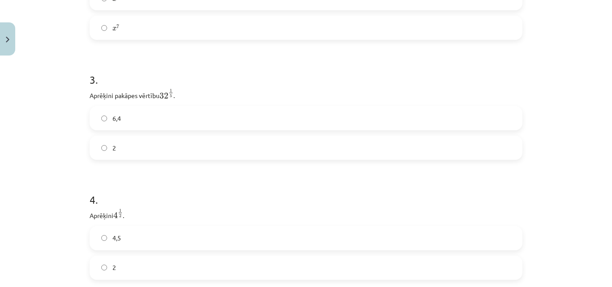
click at [112, 145] on span "2" at bounding box center [114, 147] width 4 height 9
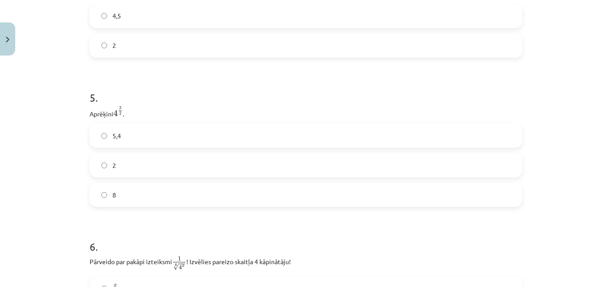
scroll to position [700, 0]
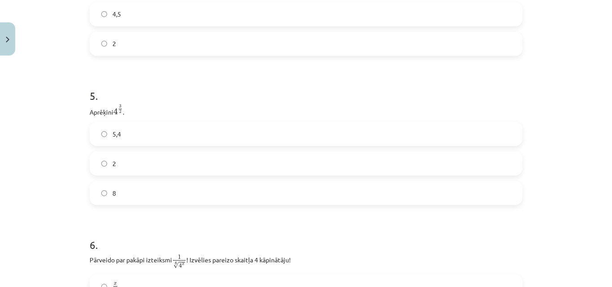
drag, startPoint x: 150, startPoint y: 198, endPoint x: 157, endPoint y: 199, distance: 6.8
click at [154, 198] on label "8" at bounding box center [305, 193] width 431 height 22
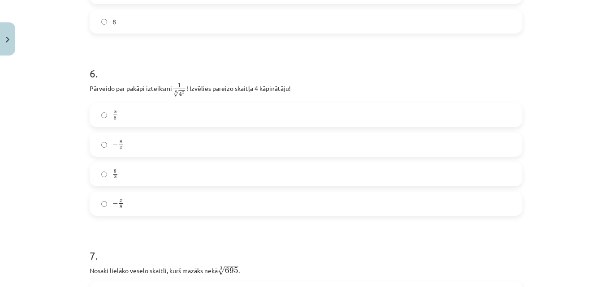
scroll to position [879, 0]
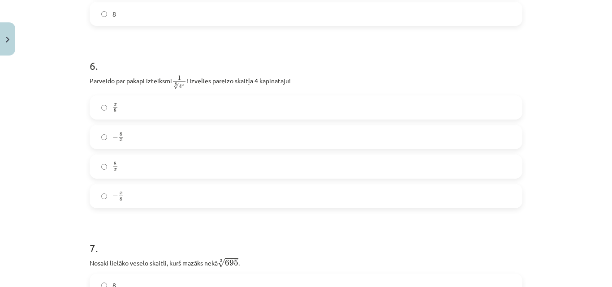
click at [121, 103] on label "x 8 x 8" at bounding box center [305, 107] width 431 height 22
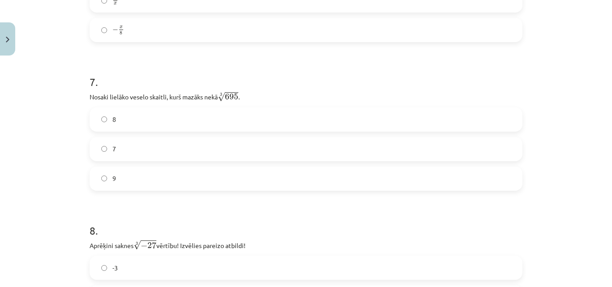
scroll to position [1058, 0]
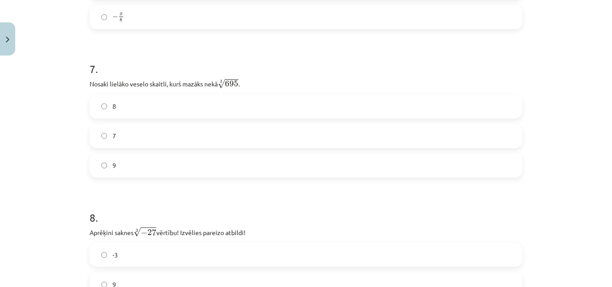
click at [121, 169] on label "9" at bounding box center [305, 166] width 431 height 22
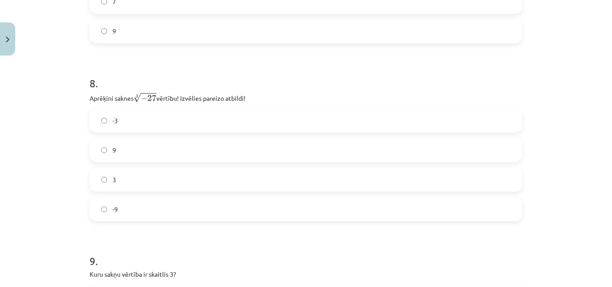
scroll to position [1238, 0]
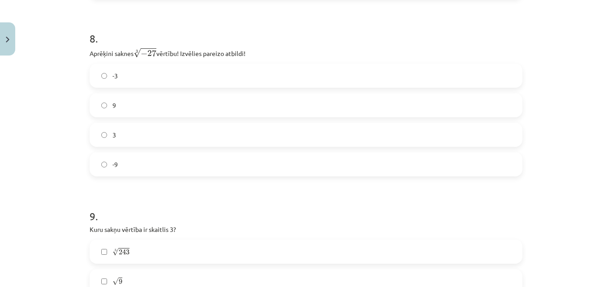
click at [123, 82] on label "-3" at bounding box center [305, 75] width 431 height 22
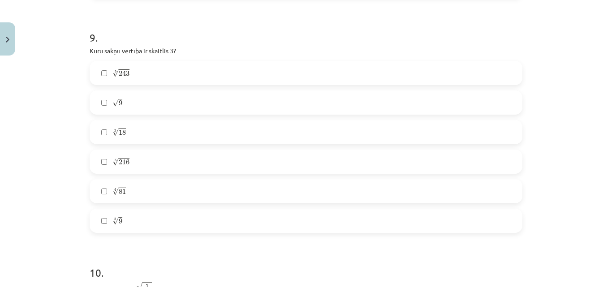
scroll to position [1417, 0]
click at [132, 78] on label "5 √ 243 243 5" at bounding box center [305, 72] width 431 height 22
click at [159, 98] on label "√ 9 9" at bounding box center [305, 102] width 431 height 22
click at [145, 186] on label "4 √ 81 81 4" at bounding box center [305, 191] width 431 height 22
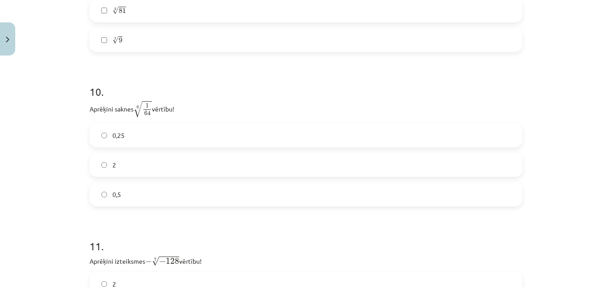
scroll to position [1641, 0]
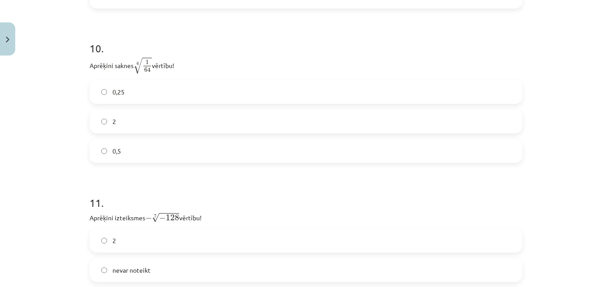
click at [123, 153] on label "0,5" at bounding box center [305, 151] width 431 height 22
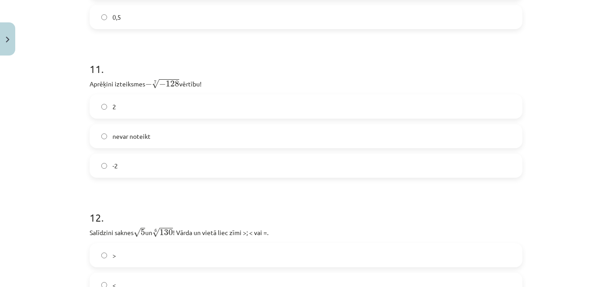
scroll to position [1775, 0]
click at [136, 175] on label "-2" at bounding box center [305, 165] width 431 height 22
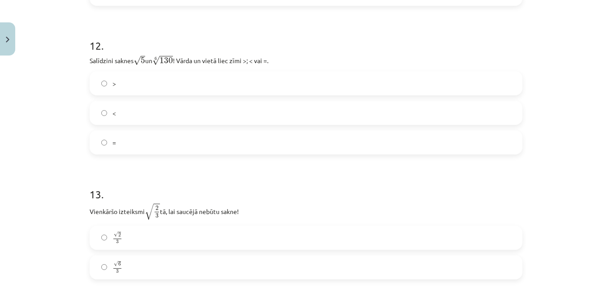
scroll to position [1954, 0]
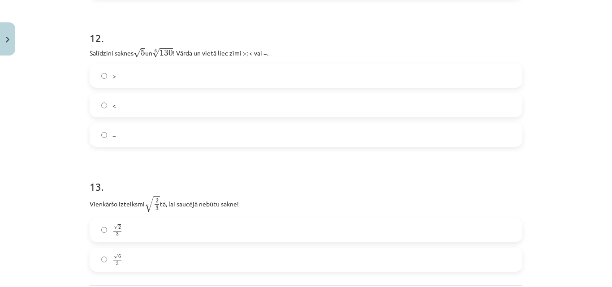
click at [107, 81] on label ">" at bounding box center [305, 75] width 431 height 22
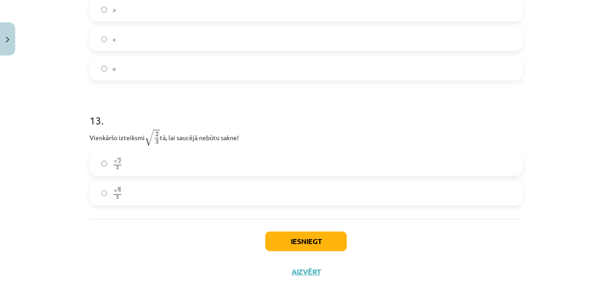
scroll to position [2043, 0]
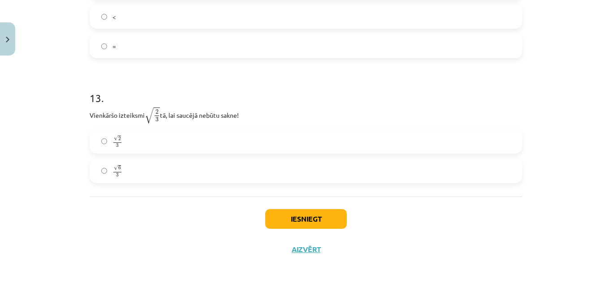
click at [168, 170] on label "√ 6 3 6 3" at bounding box center [305, 171] width 431 height 22
click at [311, 228] on button "Iesniegt" at bounding box center [306, 219] width 82 height 20
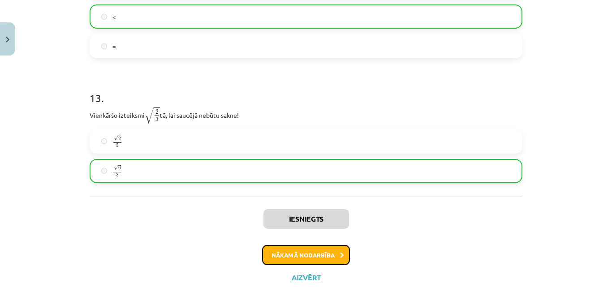
click at [312, 263] on button "Nākamā nodarbība" at bounding box center [306, 255] width 88 height 21
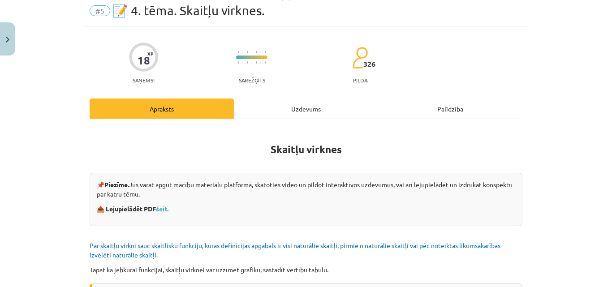
scroll to position [22, 0]
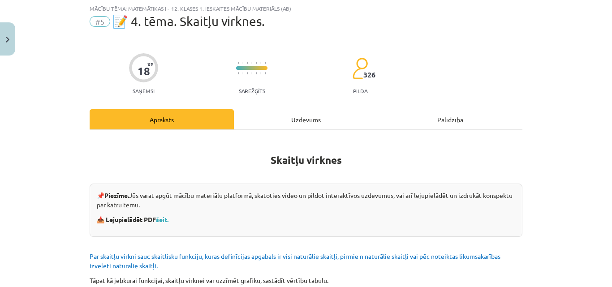
click at [299, 115] on div "Uzdevums" at bounding box center [306, 119] width 144 height 20
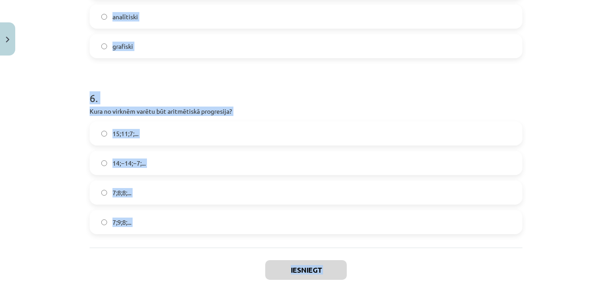
scroll to position [1037, 0]
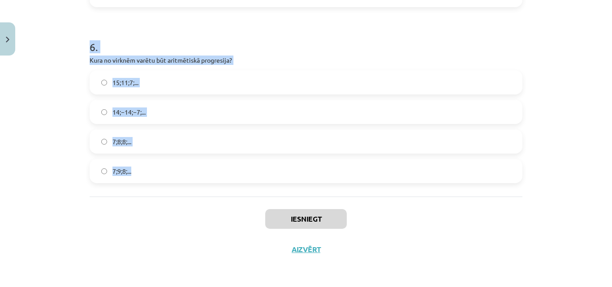
drag, startPoint x: 82, startPoint y: 174, endPoint x: 160, endPoint y: 173, distance: 77.9
copy form "1 . Skaitļu virkne -7; -4; -1; 2; 5; ... ir Konstanta Dilstoša Augoša Ne augoša…"
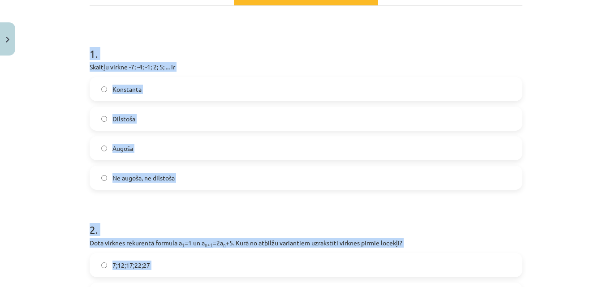
scroll to position [0, 0]
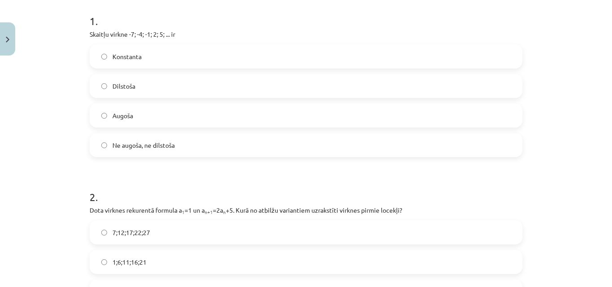
click at [165, 120] on label "Augoša" at bounding box center [305, 115] width 431 height 22
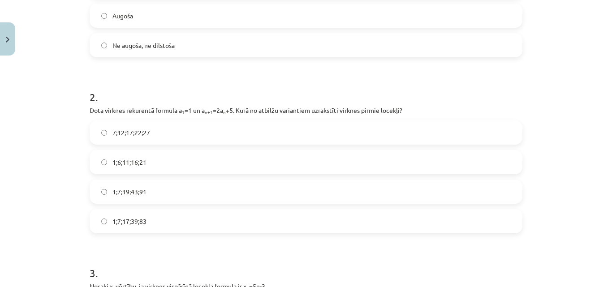
scroll to position [314, 0]
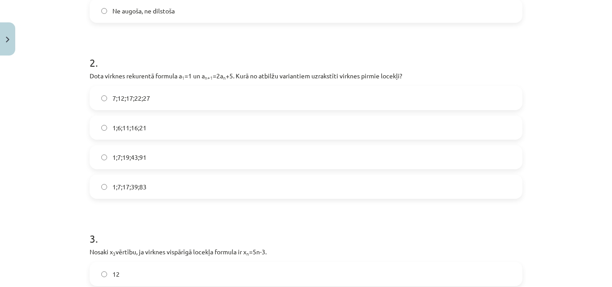
click at [130, 154] on span "1;7;19;43;91" at bounding box center [129, 157] width 34 height 9
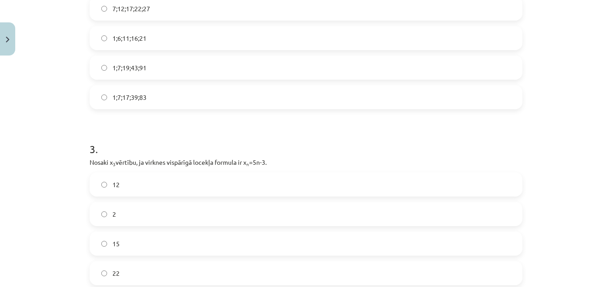
scroll to position [493, 0]
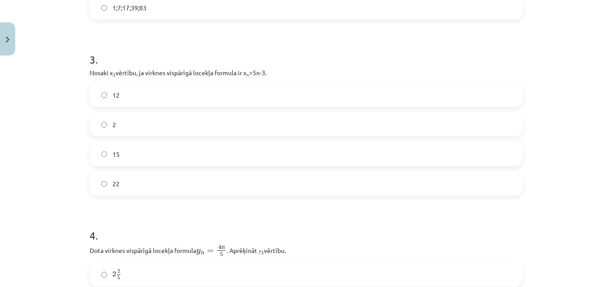
click at [127, 97] on label "12" at bounding box center [305, 95] width 431 height 22
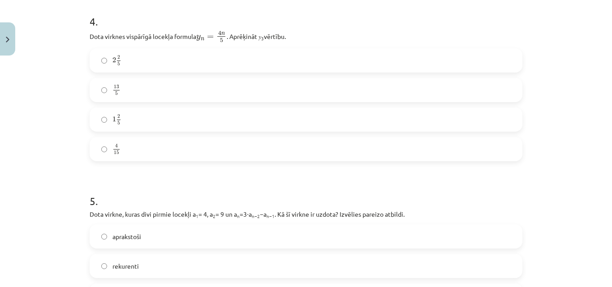
scroll to position [717, 0]
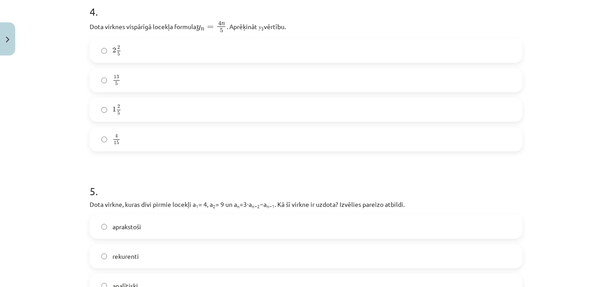
click at [143, 48] on label "2 2 5 2 2 5" at bounding box center [305, 50] width 431 height 22
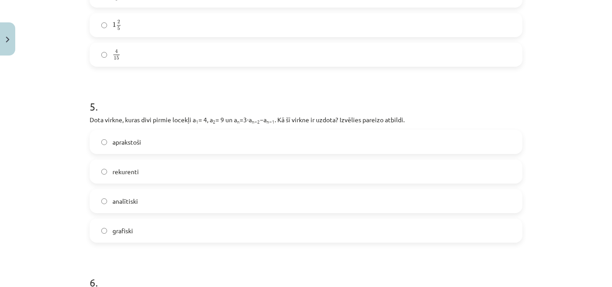
scroll to position [851, 0]
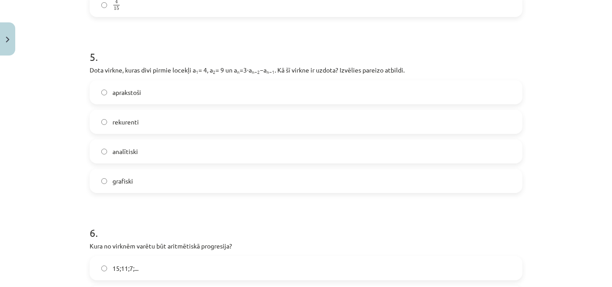
click at [140, 128] on label "rekurenti" at bounding box center [305, 122] width 431 height 22
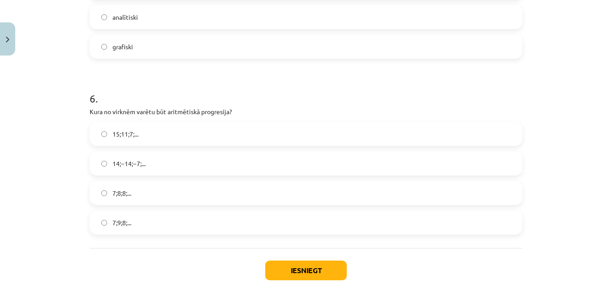
scroll to position [1030, 0]
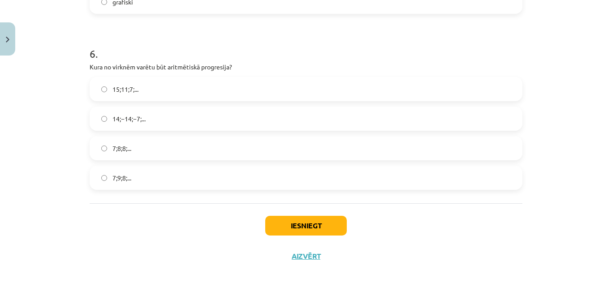
click at [157, 81] on label "15;11;7;..." at bounding box center [305, 89] width 431 height 22
click at [314, 219] on button "Iesniegt" at bounding box center [306, 226] width 82 height 20
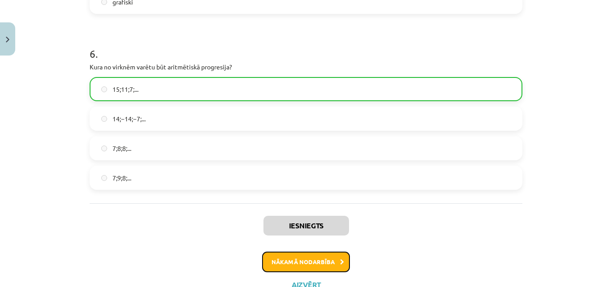
click at [292, 261] on button "Nākamā nodarbība" at bounding box center [306, 262] width 88 height 21
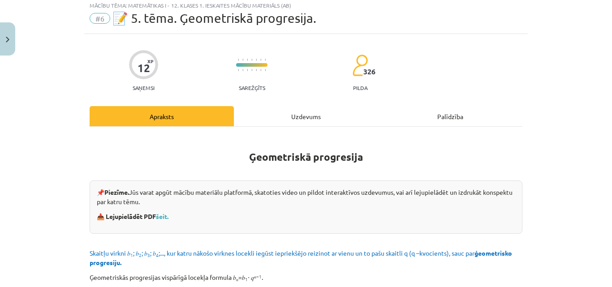
scroll to position [22, 0]
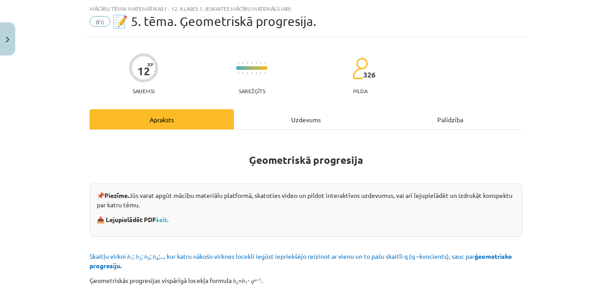
click at [261, 124] on div "Uzdevums" at bounding box center [306, 119] width 144 height 20
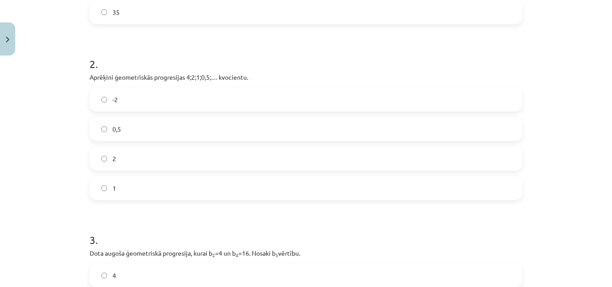
scroll to position [446, 0]
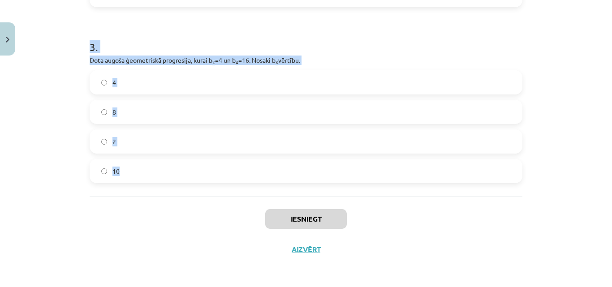
drag, startPoint x: 81, startPoint y: 119, endPoint x: 148, endPoint y: 180, distance: 91.3
copy form "1 . Aprēķini ģeometriskās progresijas nākamo locekli, ja b 1 = 7 un q=5. 12 35 …"
click at [0, 160] on div "Mācību tēma: Matemātikas i - 12. klases 1. ieskaites mācību materiāls (ab) #6 📝…" at bounding box center [306, 143] width 612 height 287
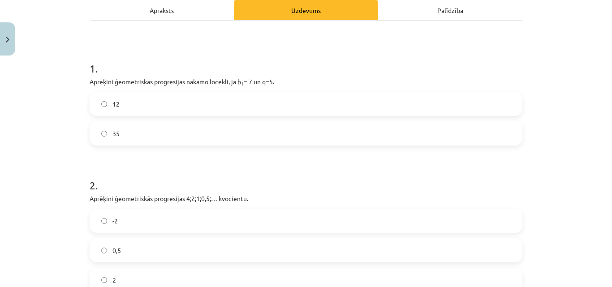
scroll to position [43, 0]
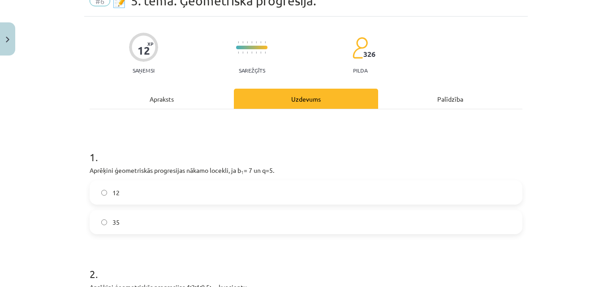
click at [139, 228] on label "35" at bounding box center [305, 222] width 431 height 22
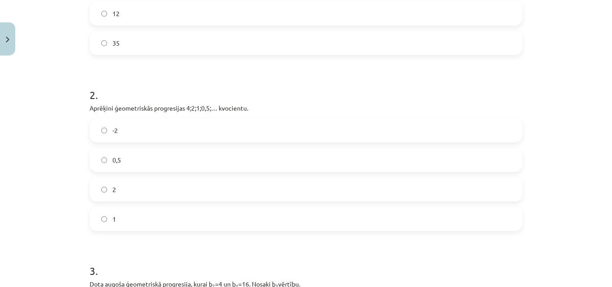
scroll to position [312, 0]
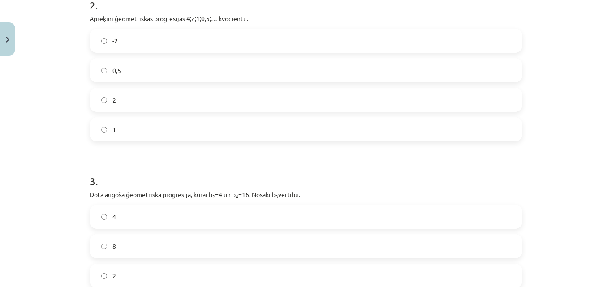
click at [142, 70] on label "0,5" at bounding box center [305, 70] width 431 height 22
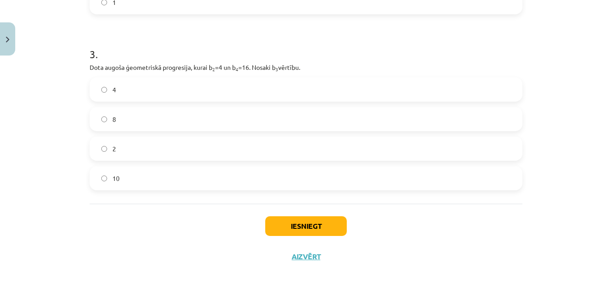
scroll to position [446, 0]
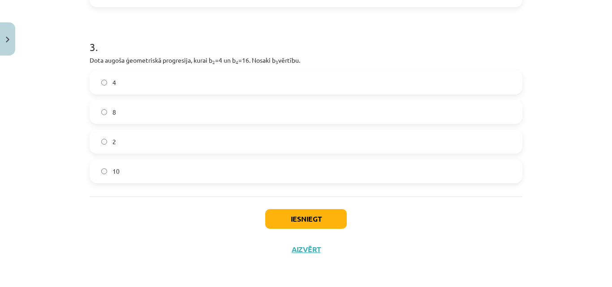
drag, startPoint x: 161, startPoint y: 112, endPoint x: 309, endPoint y: 251, distance: 202.5
click at [161, 113] on label "8" at bounding box center [305, 112] width 431 height 22
click at [340, 222] on button "Iesniegt" at bounding box center [306, 219] width 82 height 20
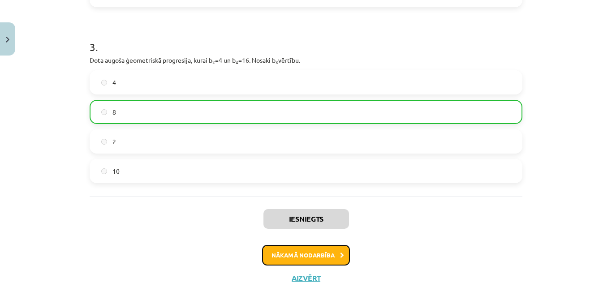
click at [301, 250] on button "Nākamā nodarbība" at bounding box center [306, 255] width 88 height 21
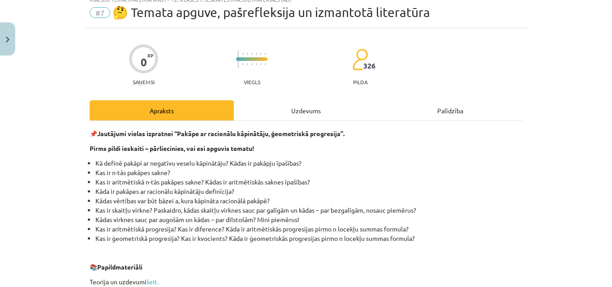
scroll to position [22, 0]
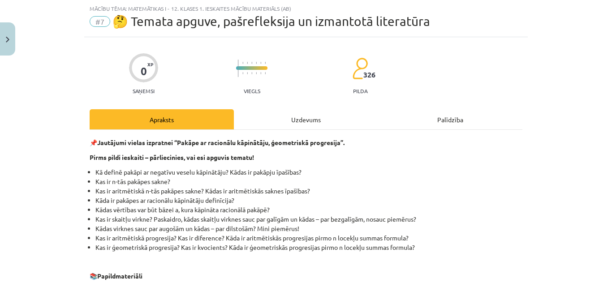
click at [299, 125] on div "Uzdevums" at bounding box center [306, 119] width 144 height 20
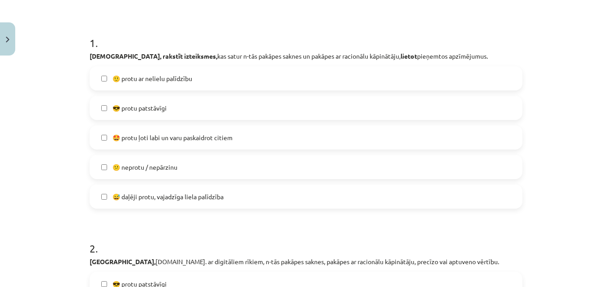
scroll to position [157, 0]
click at [107, 202] on label "😅 daļēji protu, vajadzīga liela palīdzība" at bounding box center [305, 197] width 431 height 22
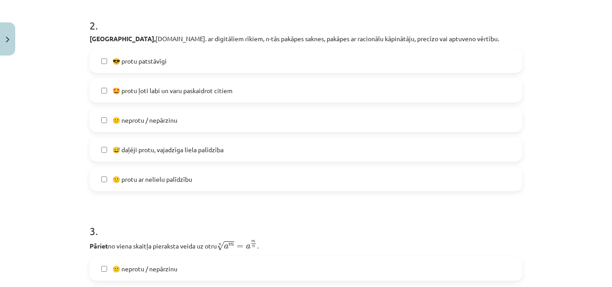
scroll to position [381, 0]
click at [131, 181] on span "🙂 protu ar nelielu palīdzību" at bounding box center [152, 178] width 80 height 9
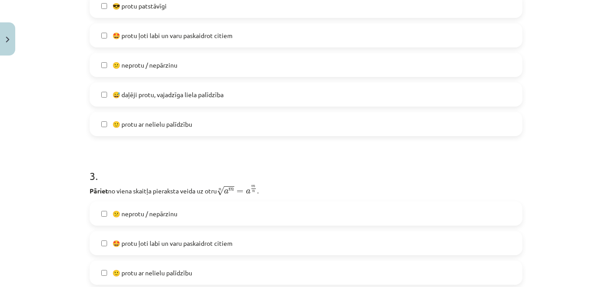
scroll to position [560, 0]
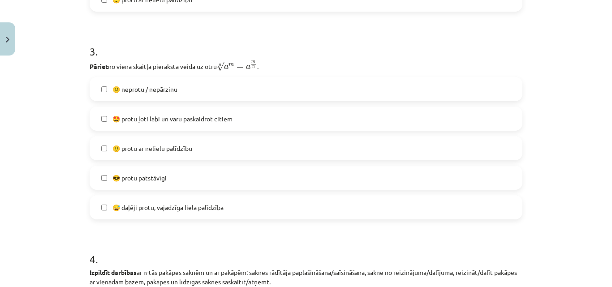
click at [211, 207] on span "😅 daļēji protu, vajadzīga liela palīdzība" at bounding box center [167, 207] width 111 height 9
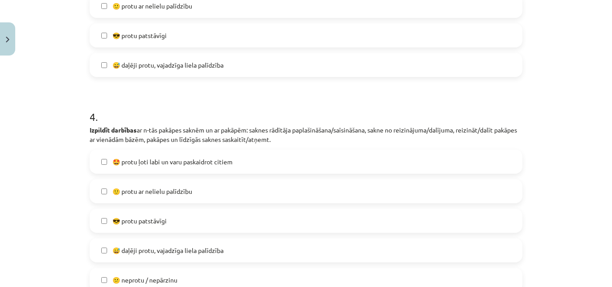
scroll to position [784, 0]
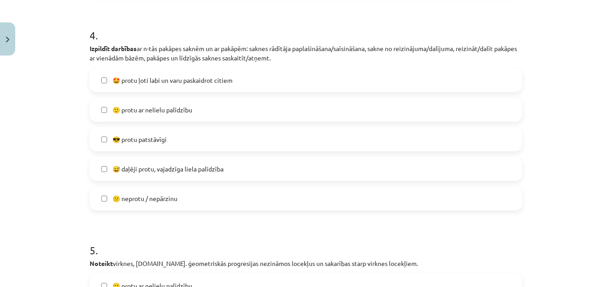
click at [184, 103] on label "🙂 protu ar nelielu palīdzību" at bounding box center [305, 110] width 431 height 22
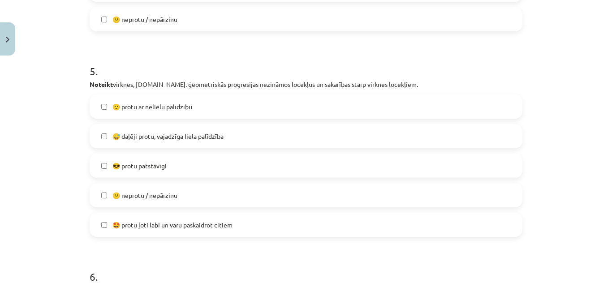
click at [173, 108] on span "🙂 protu ar nelielu palīdzību" at bounding box center [152, 106] width 80 height 9
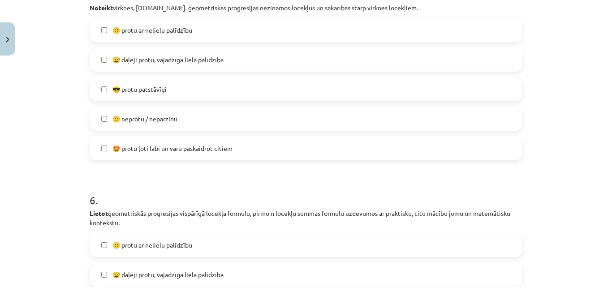
scroll to position [1187, 0]
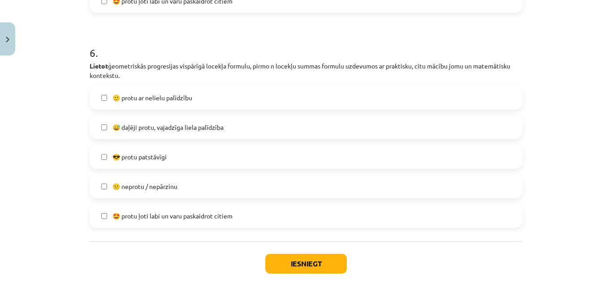
click at [204, 103] on label "🙂 protu ar nelielu palīdzību" at bounding box center [305, 97] width 431 height 22
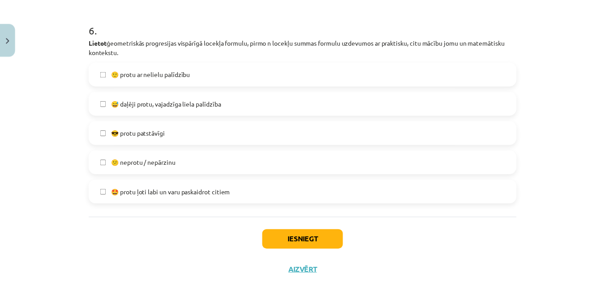
scroll to position [1232, 0]
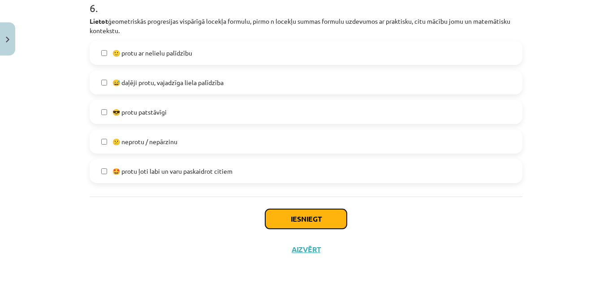
click at [322, 221] on button "Iesniegt" at bounding box center [306, 219] width 82 height 20
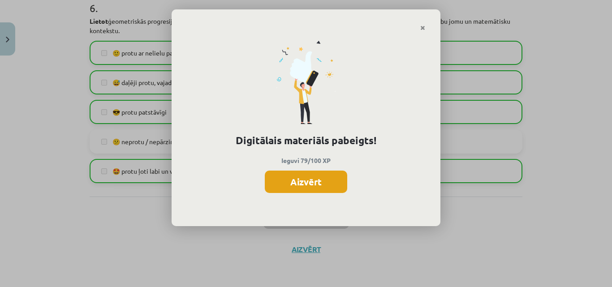
click at [303, 190] on button "Aizvērt" at bounding box center [306, 182] width 82 height 22
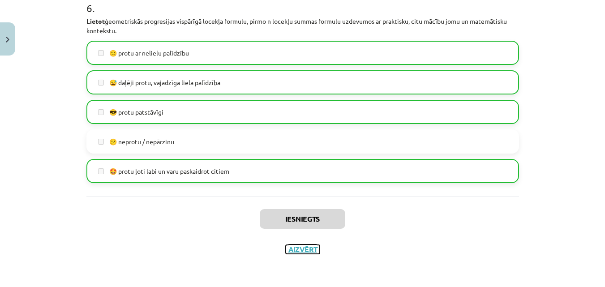
click at [310, 249] on button "Aizvērt" at bounding box center [303, 249] width 34 height 9
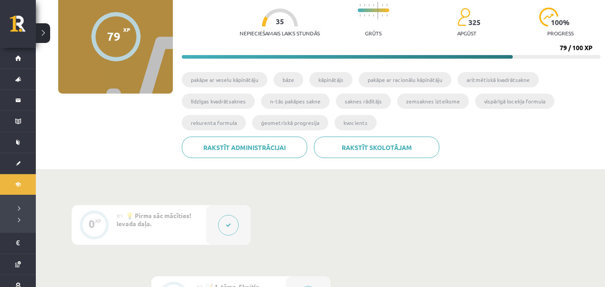
scroll to position [0, 0]
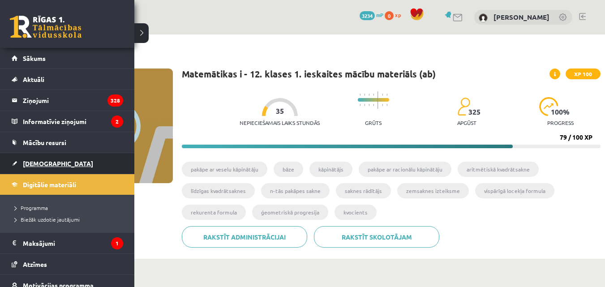
click at [27, 163] on span "[DEMOGRAPHIC_DATA]" at bounding box center [58, 163] width 70 height 8
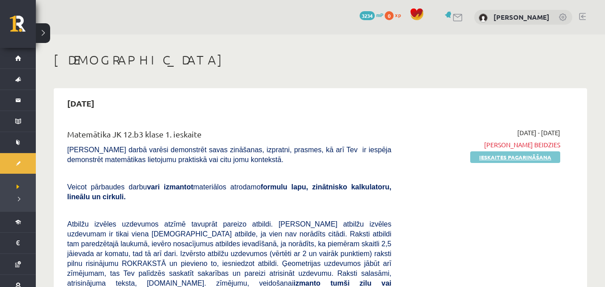
click at [547, 158] on link "Ieskaites pagarināšana" at bounding box center [515, 157] width 90 height 12
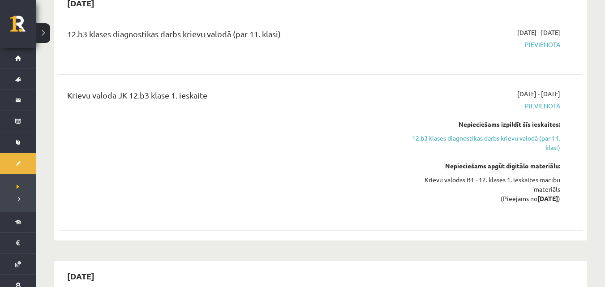
scroll to position [941, 0]
